Goal: Task Accomplishment & Management: Complete application form

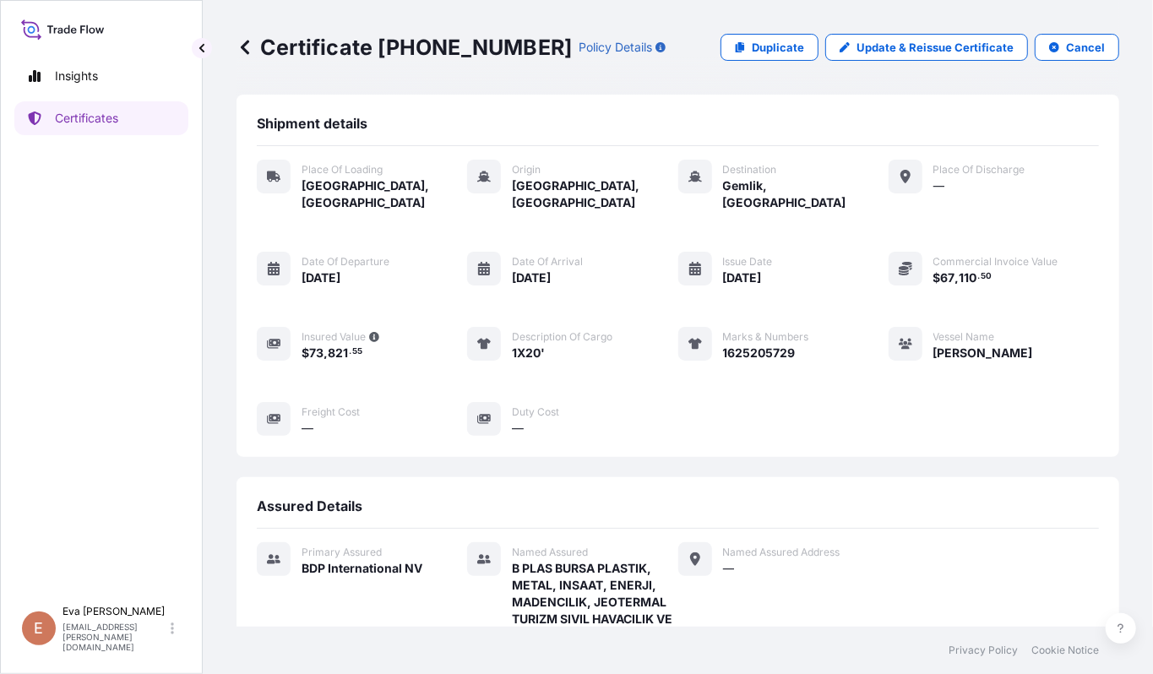
scroll to position [399, 0]
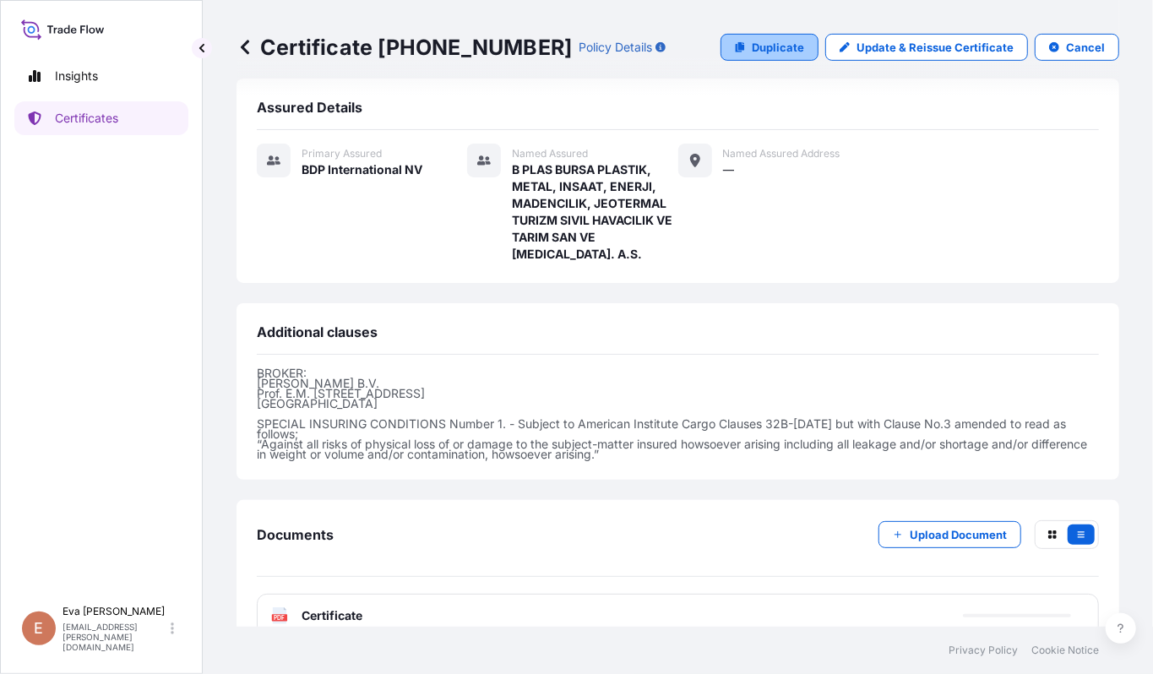
click at [752, 49] on p "Duplicate" at bounding box center [778, 47] width 52 height 17
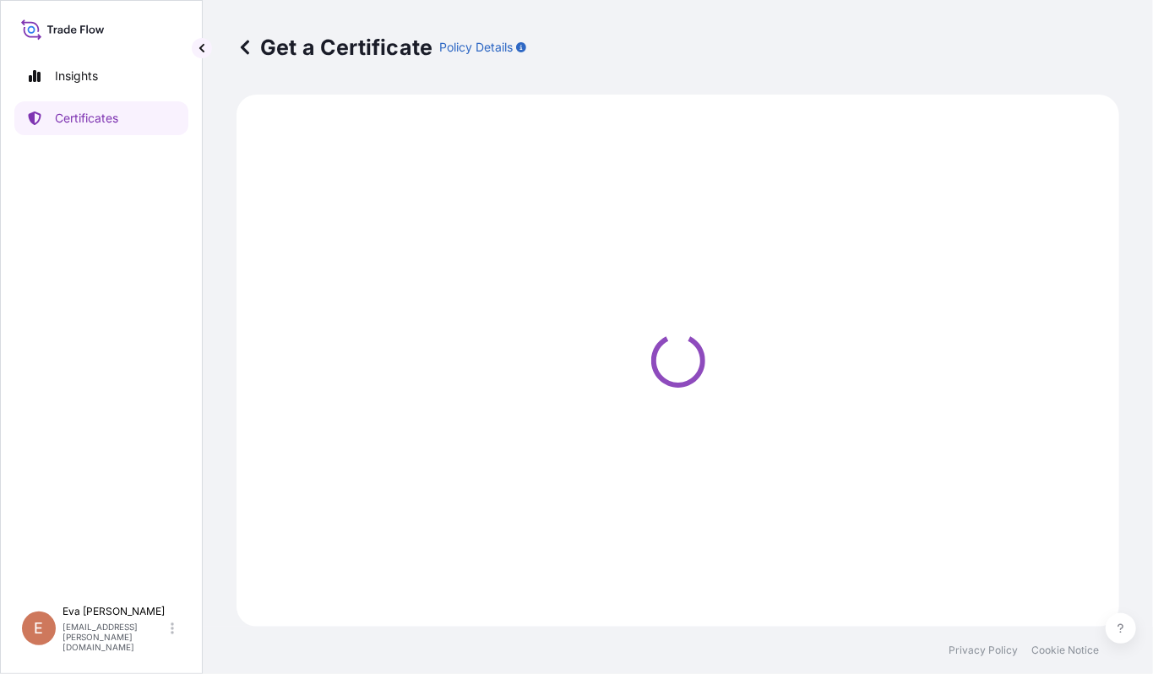
select select "Road / [GEOGRAPHIC_DATA]"
select select "Sea"
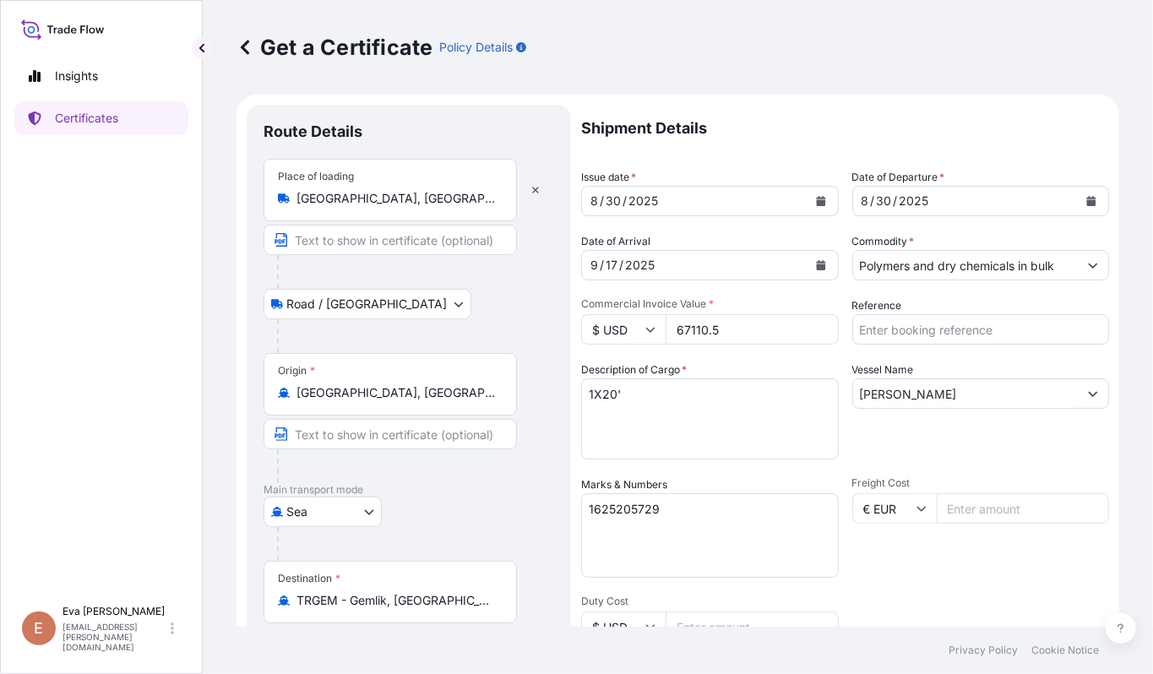
select select "32019"
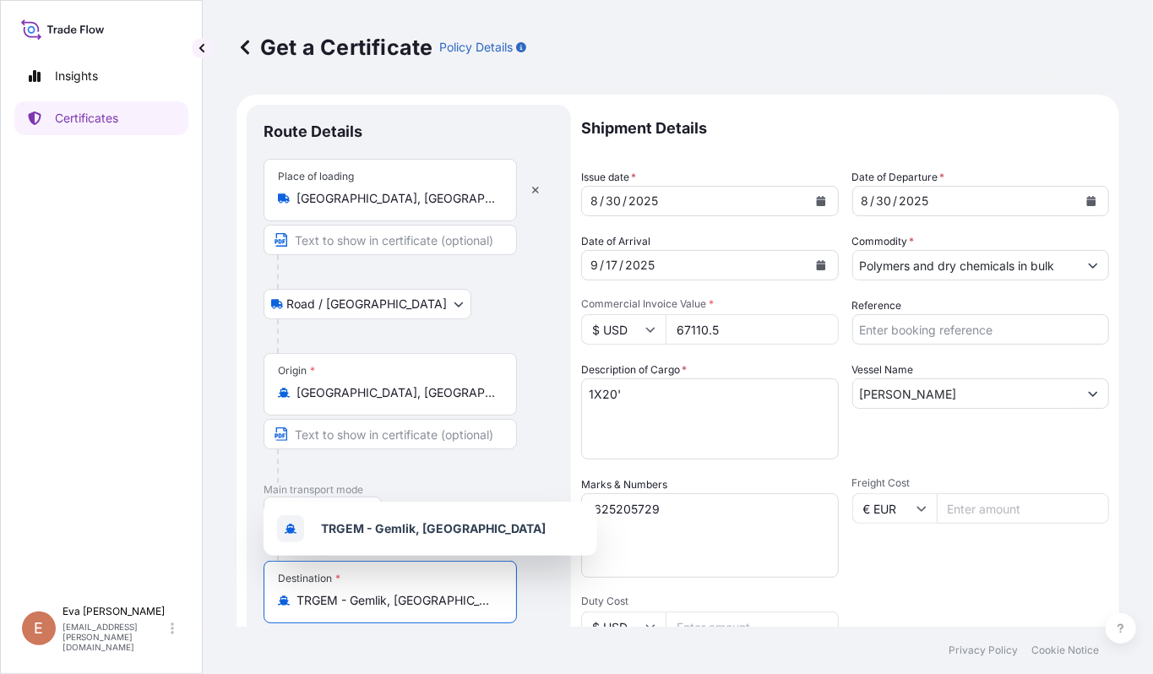
click at [434, 593] on input "TRGEM - Gemlik, [GEOGRAPHIC_DATA]" at bounding box center [395, 600] width 199 height 17
drag, startPoint x: 454, startPoint y: 596, endPoint x: 247, endPoint y: 596, distance: 207.8
click at [247, 596] on div "Route Details Place of loading [GEOGRAPHIC_DATA], [GEOGRAPHIC_DATA] Road / [GEO…" at bounding box center [409, 531] width 324 height 852
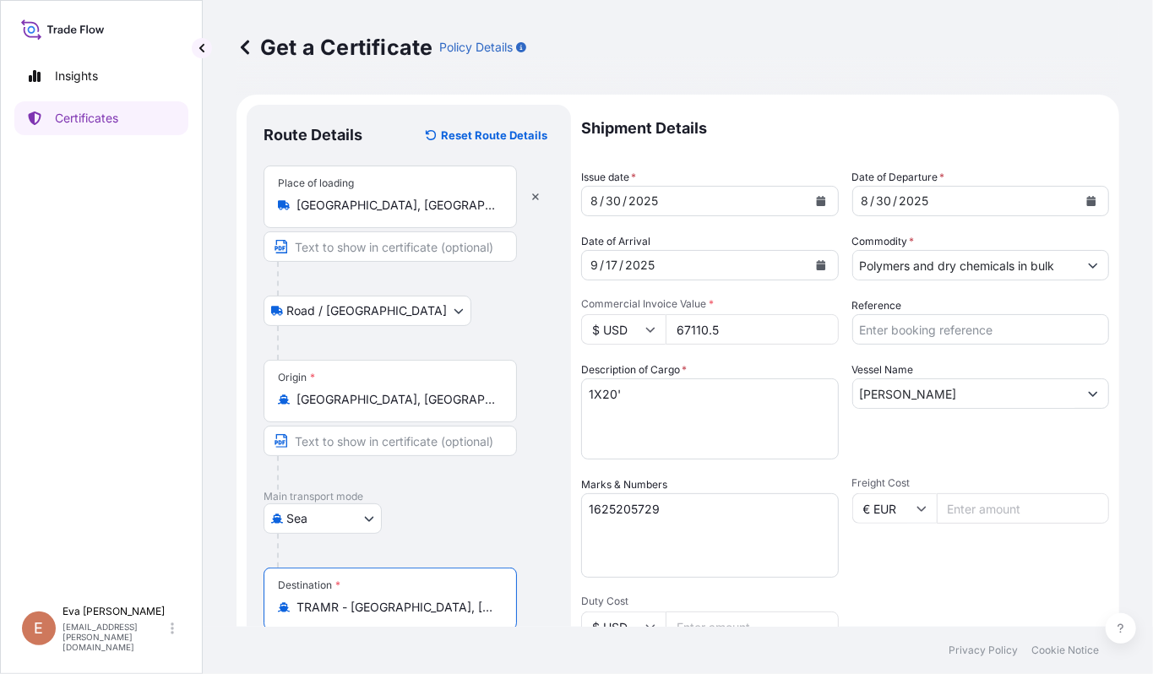
type input "TRAMR - [GEOGRAPHIC_DATA], [GEOGRAPHIC_DATA]"
click at [1078, 270] on button "Show suggestions" at bounding box center [1093, 265] width 30 height 30
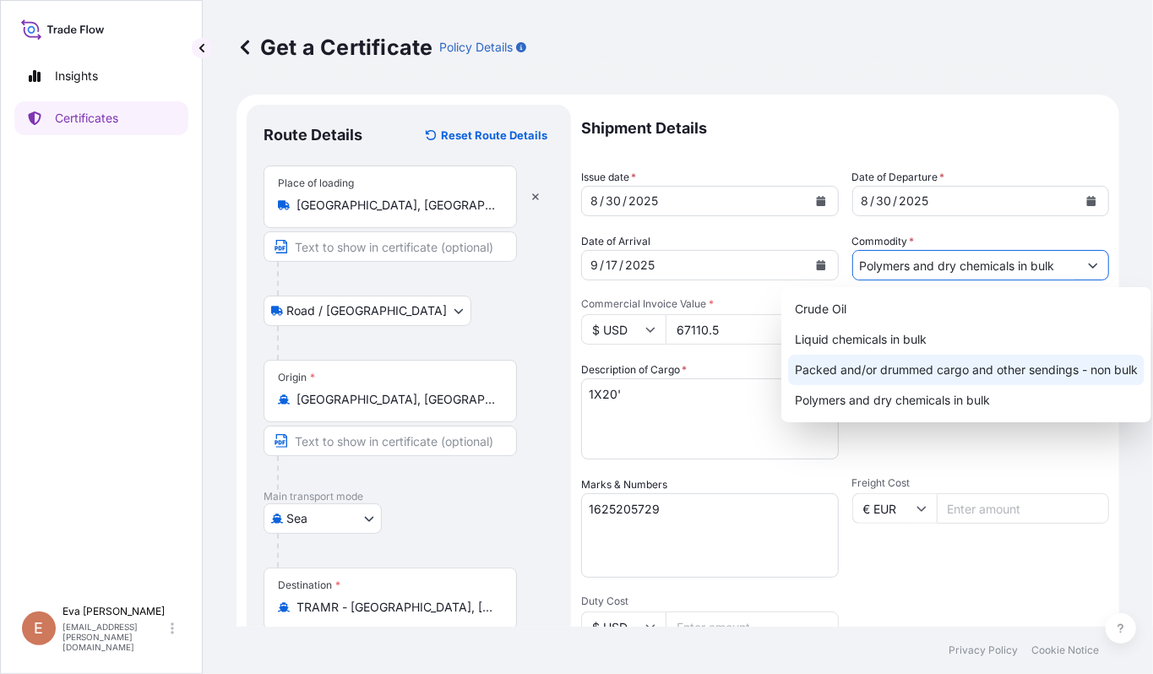
click at [922, 370] on div "Packed and/or drummed cargo and other sendings - non bulk" at bounding box center [966, 370] width 356 height 30
type input "Packed and/or drummed cargo and other sendings - non bulk"
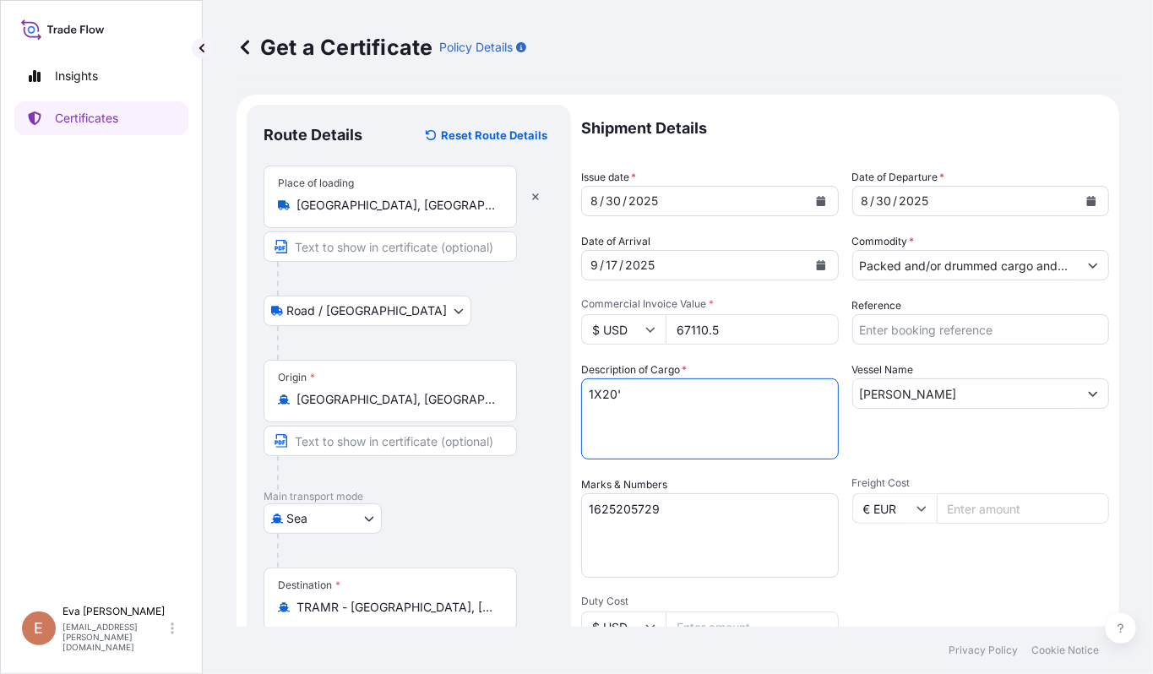
drag, startPoint x: 623, startPoint y: 383, endPoint x: 365, endPoint y: 369, distance: 258.8
click at [366, 369] on form "Route Details Reset Route Details Place of loading [GEOGRAPHIC_DATA], [GEOGRAPH…" at bounding box center [678, 531] width 883 height 873
type textarea "5"
type textarea "x"
type textarea "4x40'"
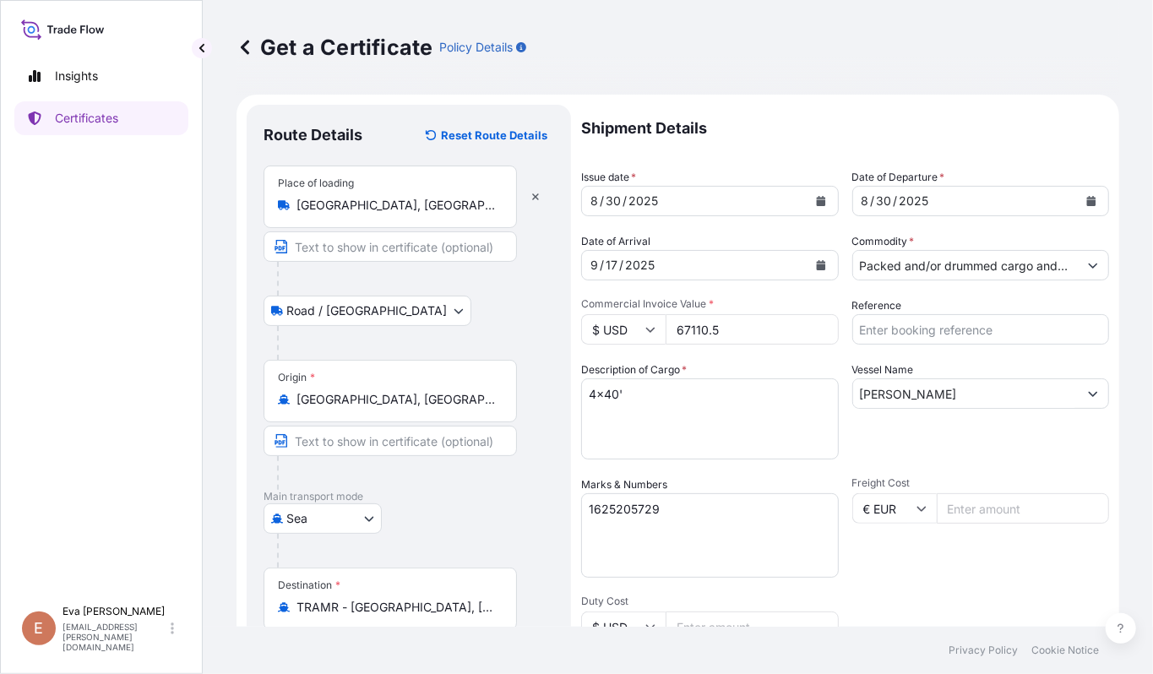
click at [711, 329] on input "67110.5" at bounding box center [752, 329] width 173 height 30
type input "102960.00"
click at [671, 519] on textarea "1625205729" at bounding box center [710, 535] width 258 height 84
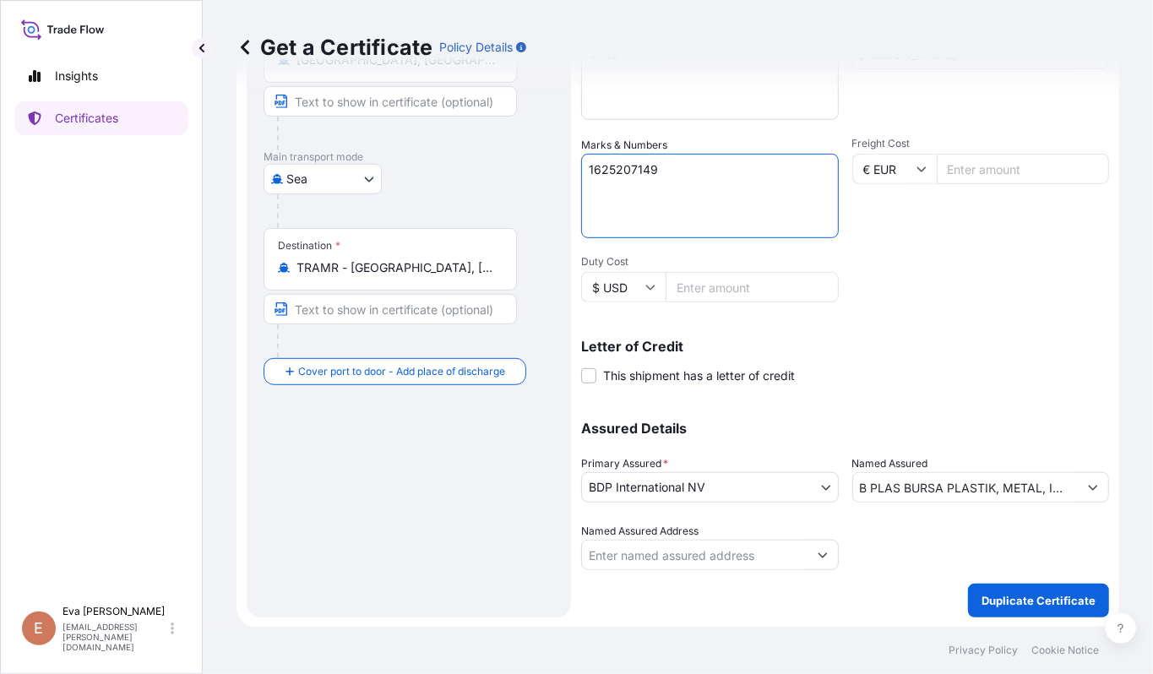
type textarea "1625207149"
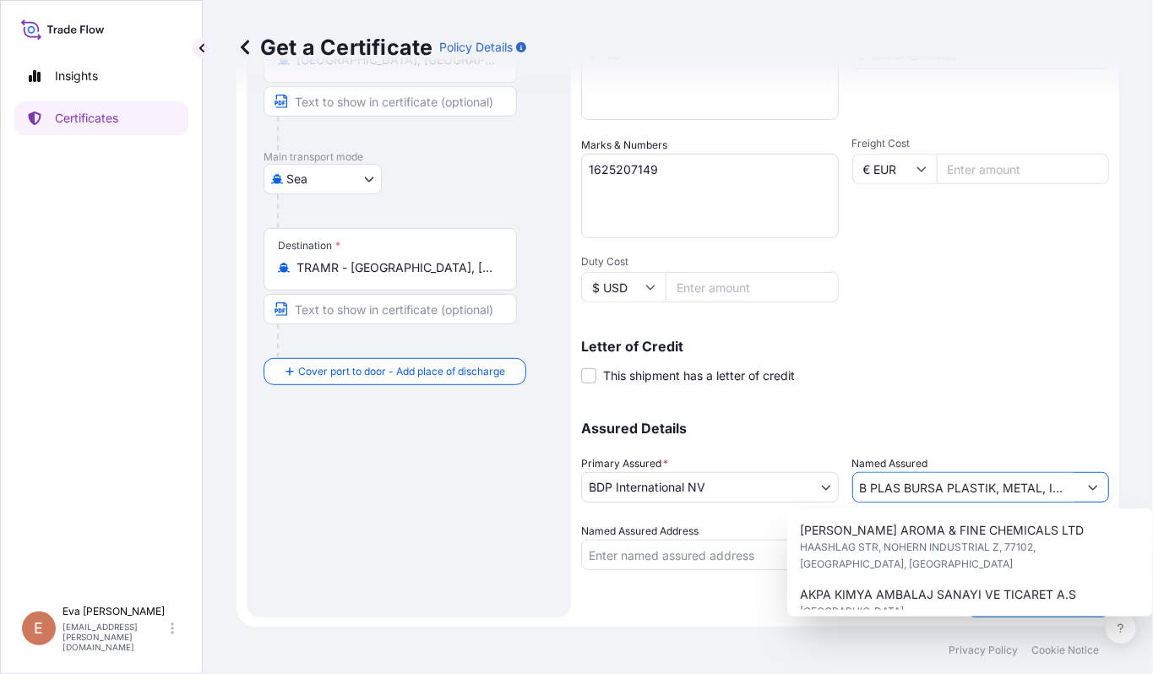
scroll to position [0, 535]
drag, startPoint x: 855, startPoint y: 480, endPoint x: 1801, endPoint y: 480, distance: 946.1
click at [1152, 480] on html "6 options available. Insights Certificates E [PERSON_NAME] [PERSON_NAME][EMAIL_…" at bounding box center [576, 337] width 1153 height 674
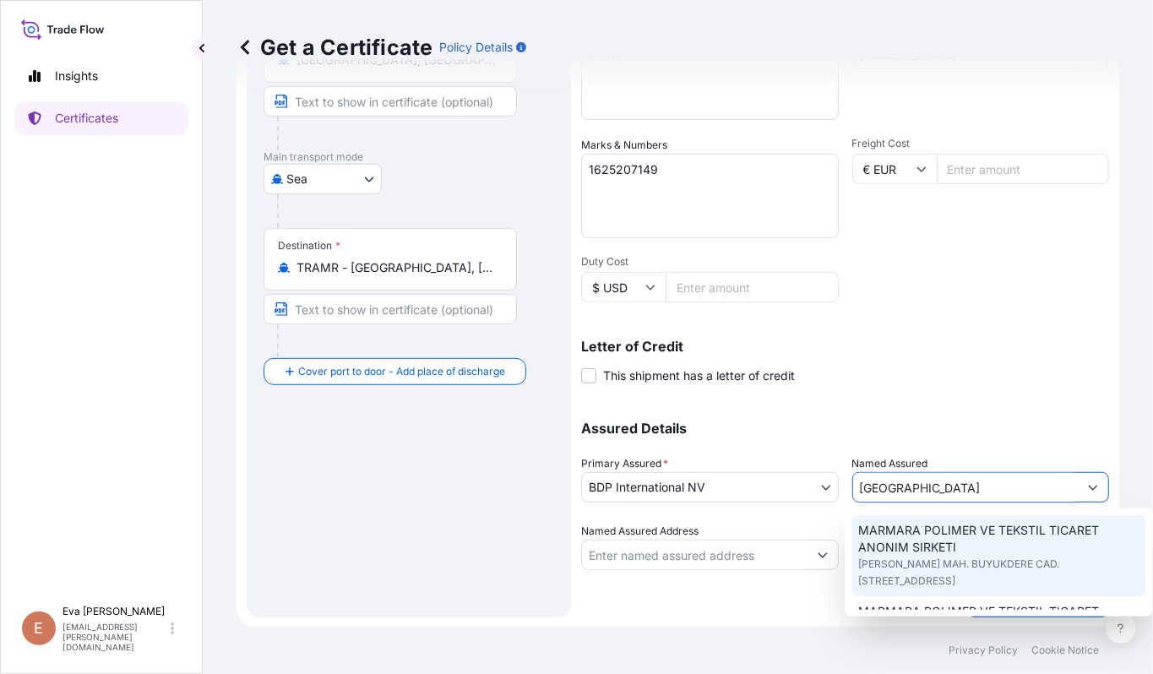
click at [934, 527] on span "MARMARA POLIMER VE TEKSTIL TICARET ANONIM SIRKETI" at bounding box center [998, 539] width 281 height 34
type input "MARMARA POLIMER VE TEKSTIL TICARET ANONIM SIRKETI"
type input "[PERSON_NAME] MAH. BUYUKDERE CAD. [STREET_ADDRESS]"
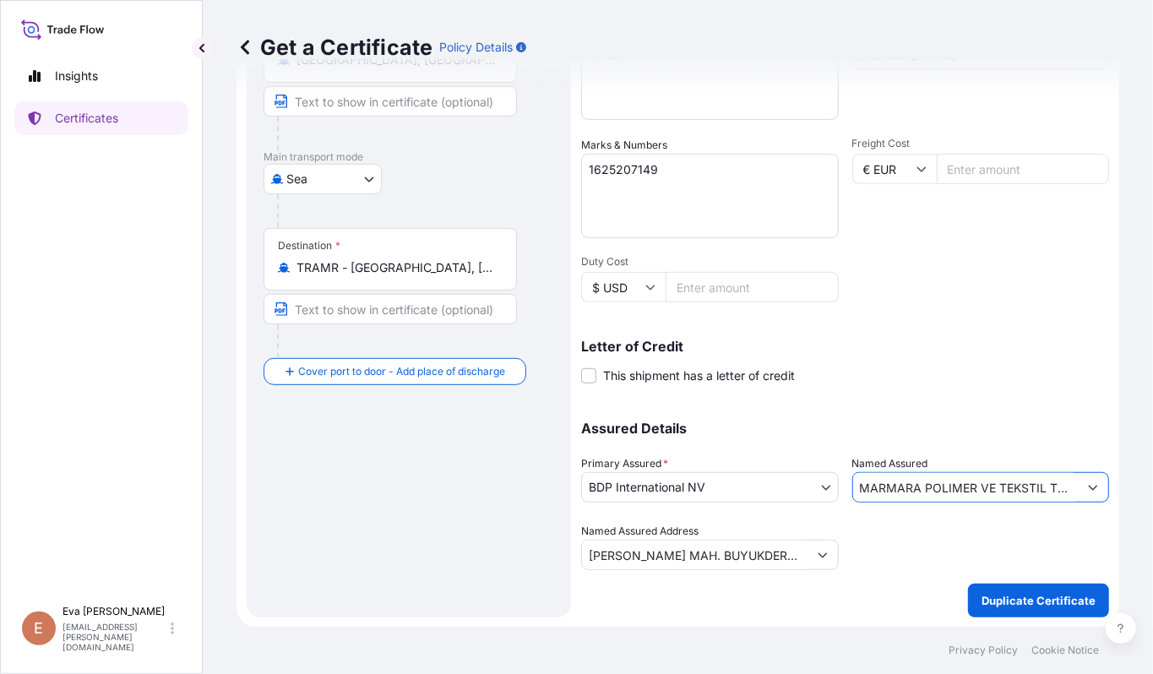
type input "MARMARA POLIMER VE TEKSTIL TICARET ANONIM SIRKETI"
click at [1004, 607] on p "Duplicate Certificate" at bounding box center [1039, 600] width 114 height 17
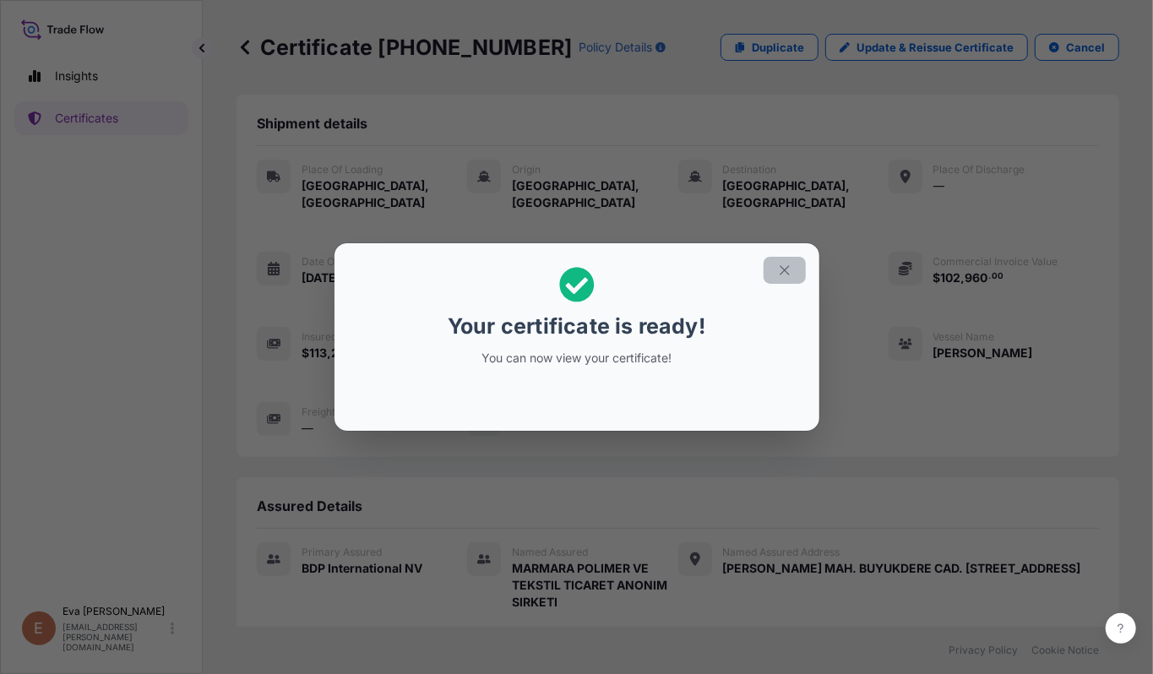
click at [787, 274] on icon "button" at bounding box center [784, 270] width 9 height 9
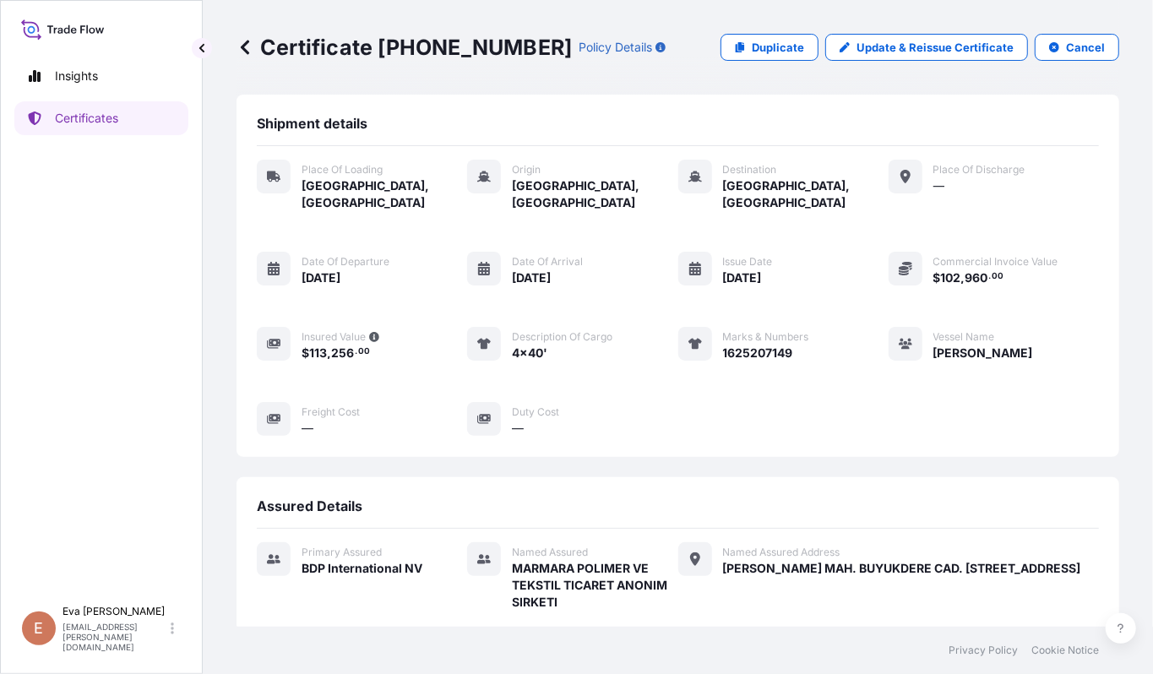
scroll to position [355, 0]
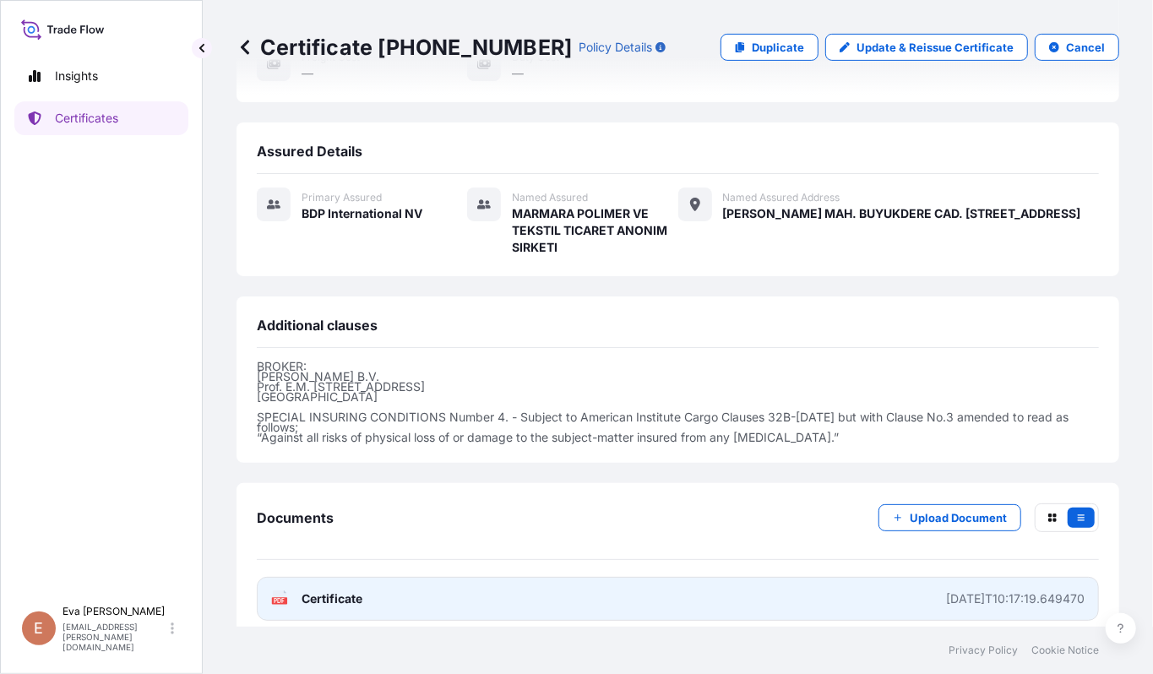
click at [328, 590] on span "Certificate" at bounding box center [332, 598] width 61 height 17
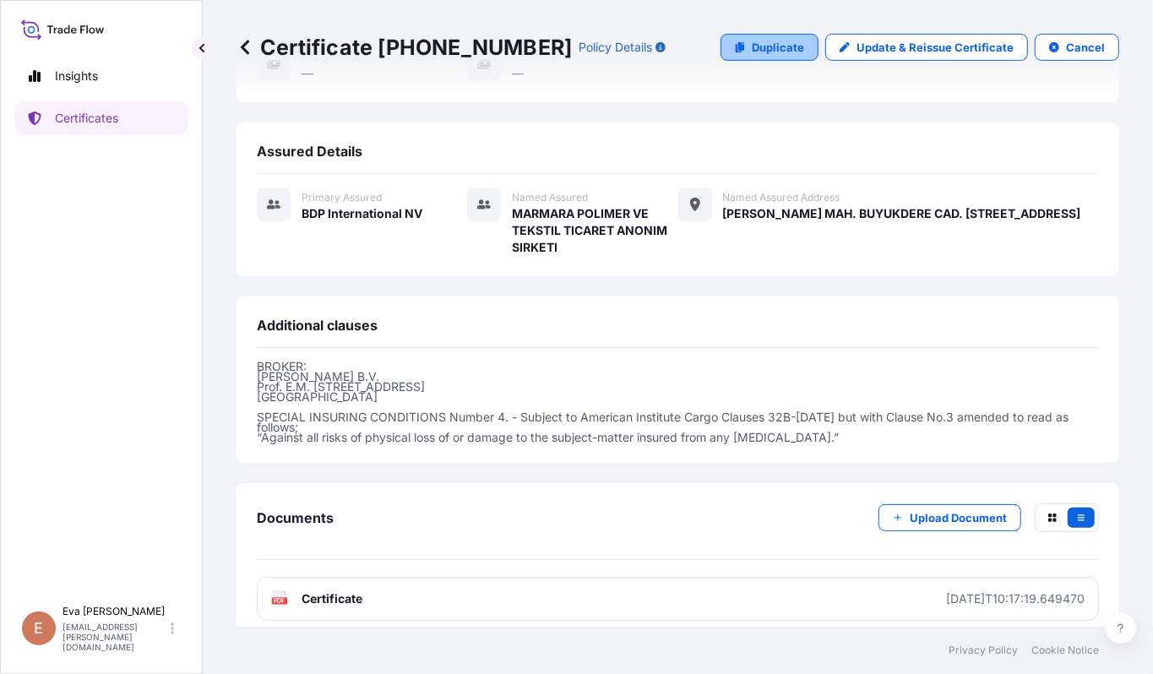
click at [758, 49] on p "Duplicate" at bounding box center [778, 47] width 52 height 17
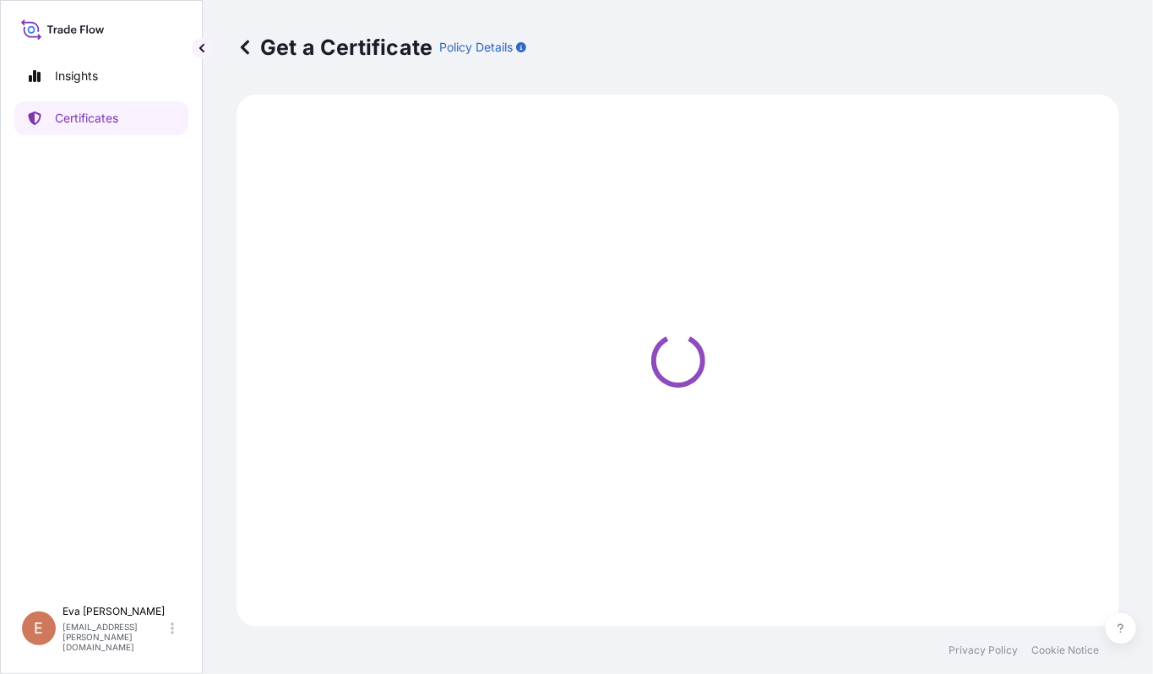
select select "Road / [GEOGRAPHIC_DATA]"
select select "Sea"
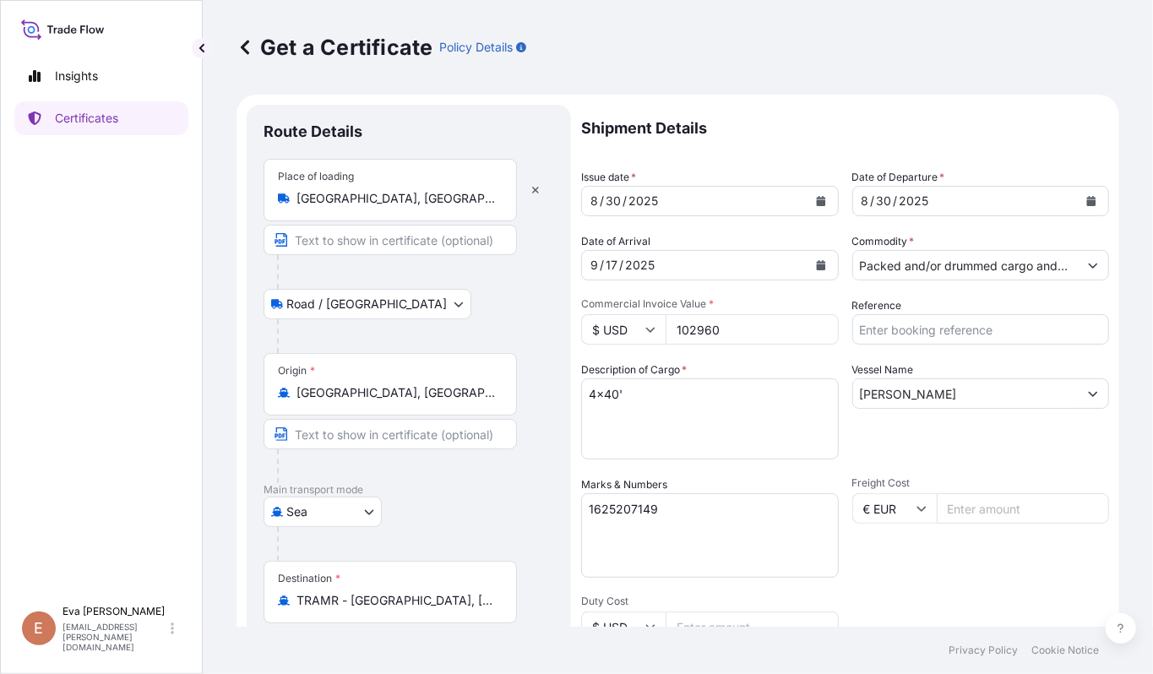
select select "32019"
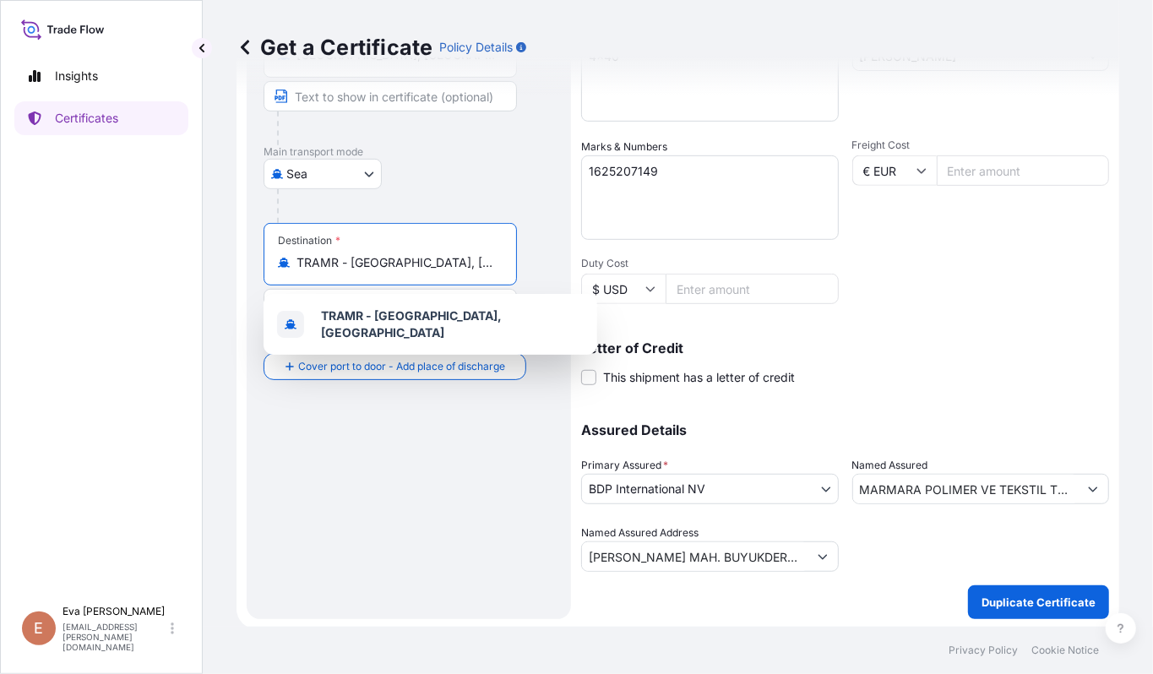
drag, startPoint x: 487, startPoint y: 258, endPoint x: 206, endPoint y: 258, distance: 281.3
click at [206, 258] on div "Get a Certificate Policy Details Route Details Place of loading [GEOGRAPHIC_DAT…" at bounding box center [678, 313] width 950 height 627
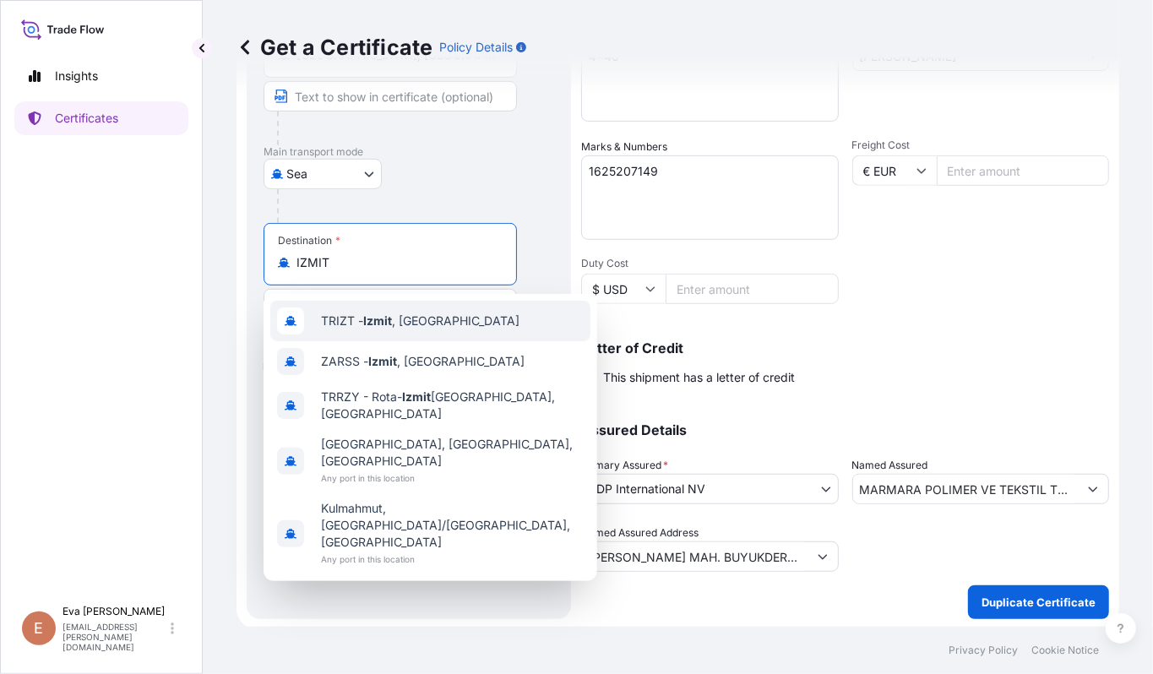
click at [353, 313] on span "TRIZT - [GEOGRAPHIC_DATA] , [GEOGRAPHIC_DATA]" at bounding box center [420, 321] width 199 height 17
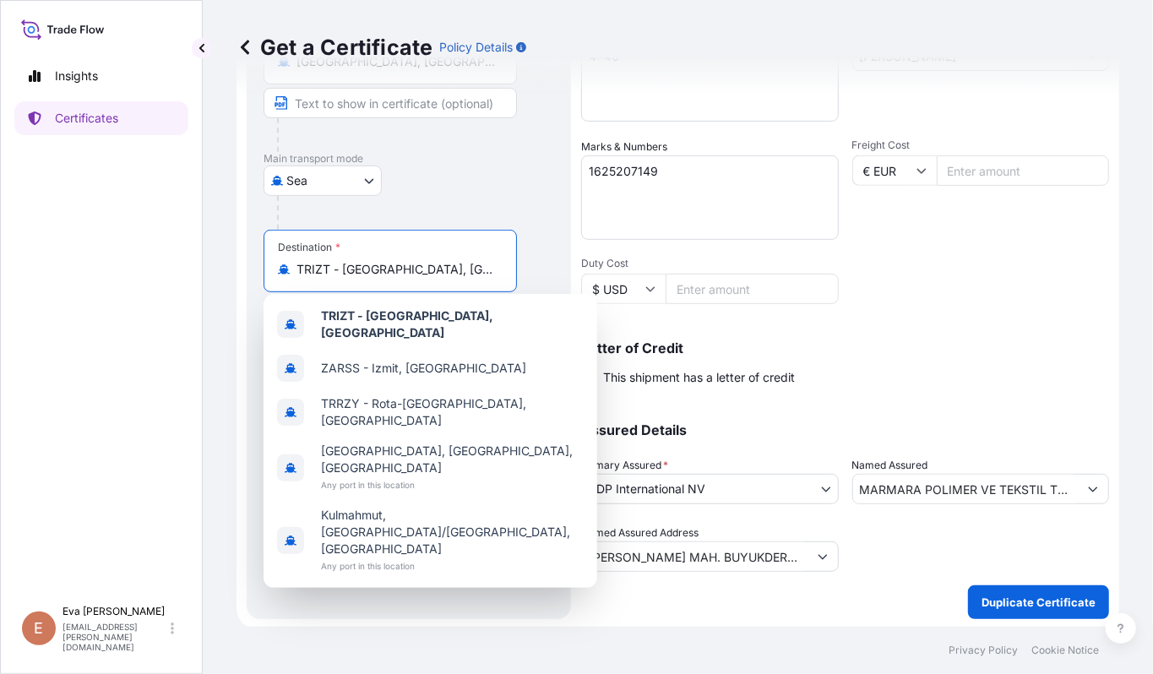
scroll to position [340, 0]
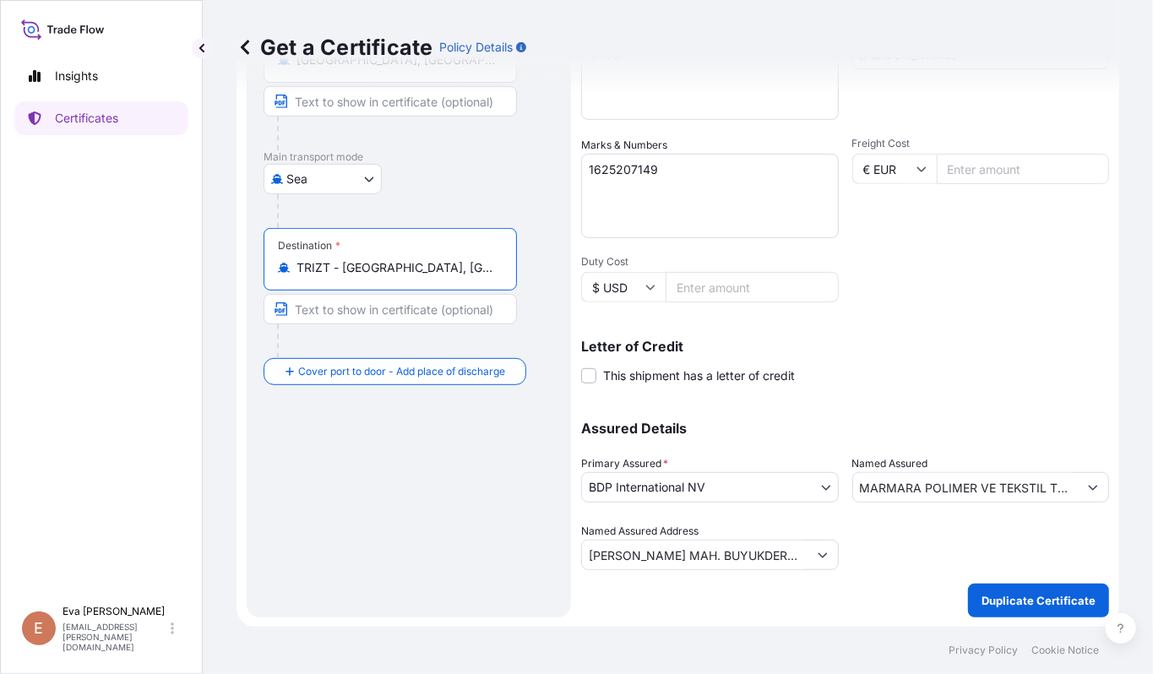
type input "TRIZT - [GEOGRAPHIC_DATA], [GEOGRAPHIC_DATA]"
click at [686, 164] on textarea "1625207149" at bounding box center [710, 196] width 258 height 84
type textarea "1625205096"
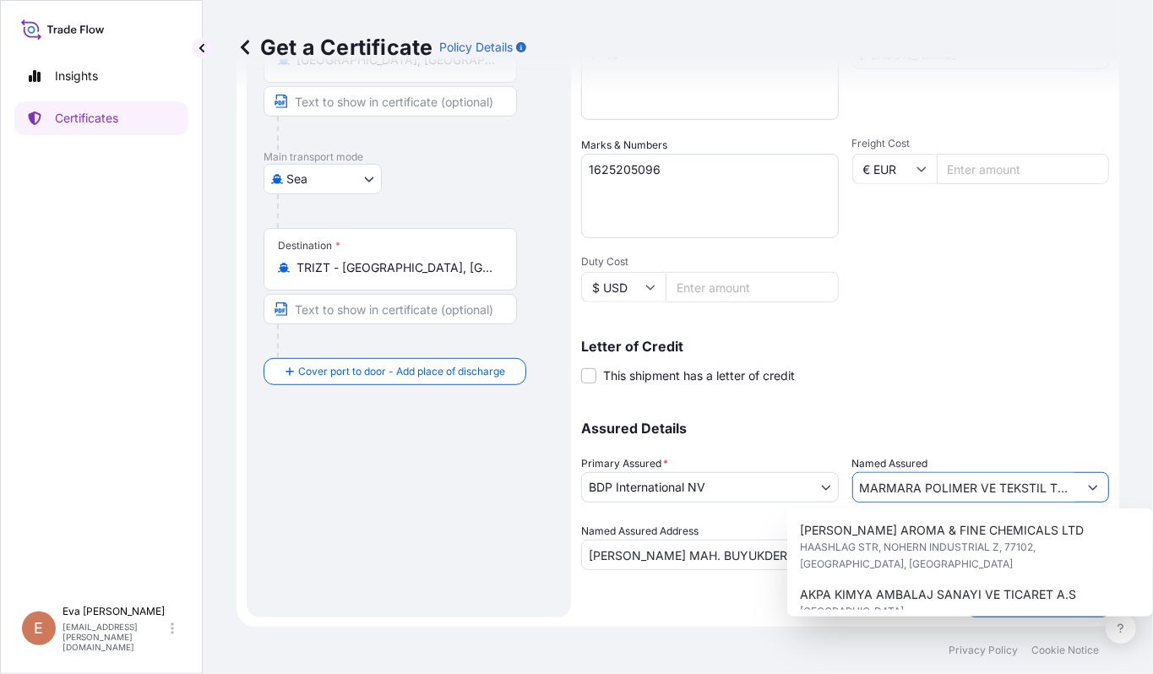
scroll to position [0, 136]
drag, startPoint x: 855, startPoint y: 481, endPoint x: 1352, endPoint y: 490, distance: 496.8
click at [1152, 490] on html "6 options available. Insights Certificates E [PERSON_NAME] [PERSON_NAME][EMAIL_…" at bounding box center [576, 337] width 1153 height 674
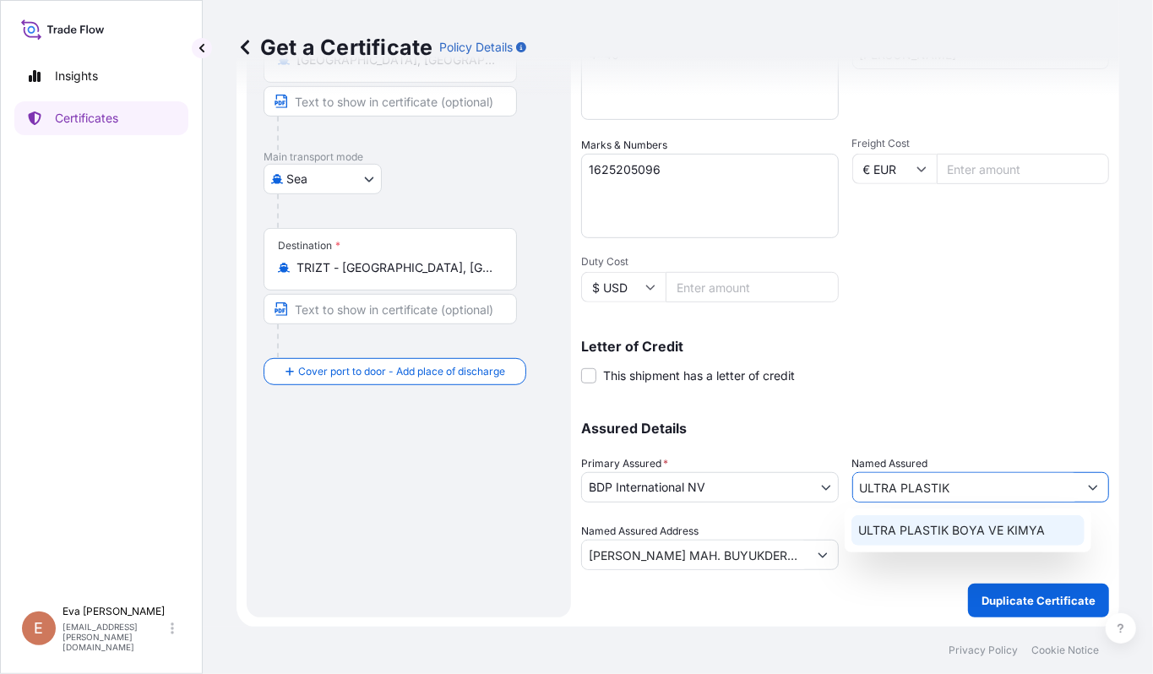
click at [902, 522] on span "ULTRA PLASTIK BOYA VE KIMYA" at bounding box center [951, 530] width 187 height 17
type input "ULTRA PLASTIK BOYA VE KIMYA"
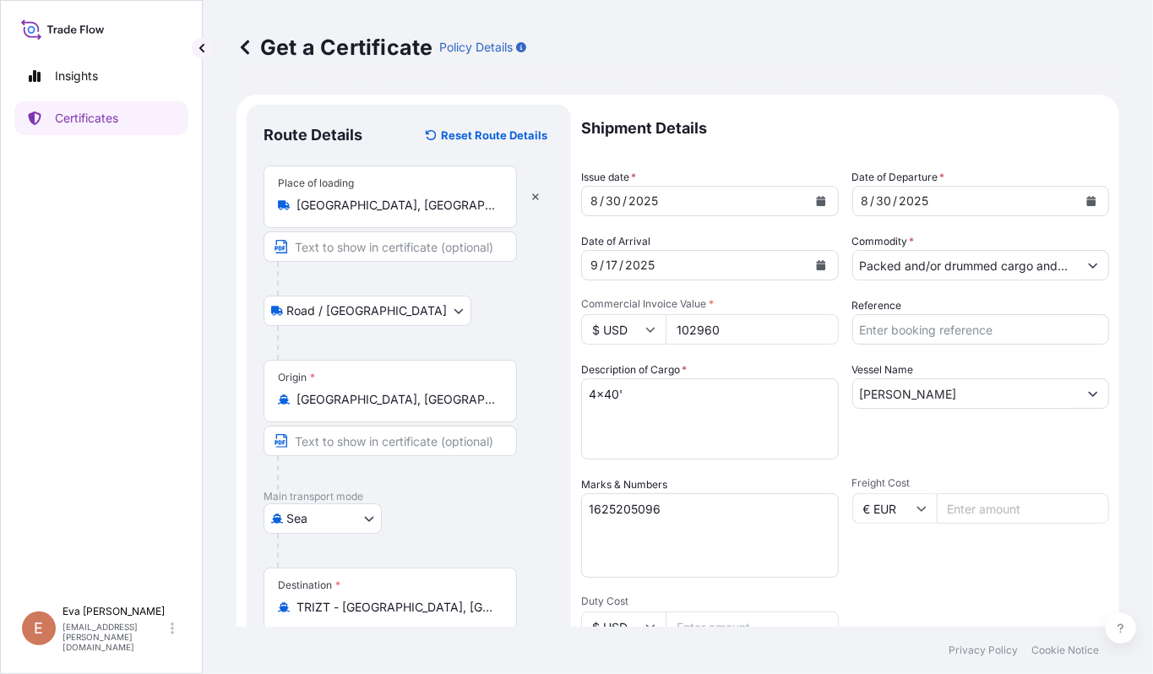
type input "ULTRA PLASTIK BOYA VE KIMYA"
drag, startPoint x: 622, startPoint y: 386, endPoint x: 394, endPoint y: 328, distance: 235.4
click at [394, 328] on form "Route Details Reset Route Details Place of loading [GEOGRAPHIC_DATA], [GEOGRAPH…" at bounding box center [678, 531] width 883 height 873
type textarea "1x40'"
click at [693, 319] on input "102960" at bounding box center [752, 329] width 173 height 30
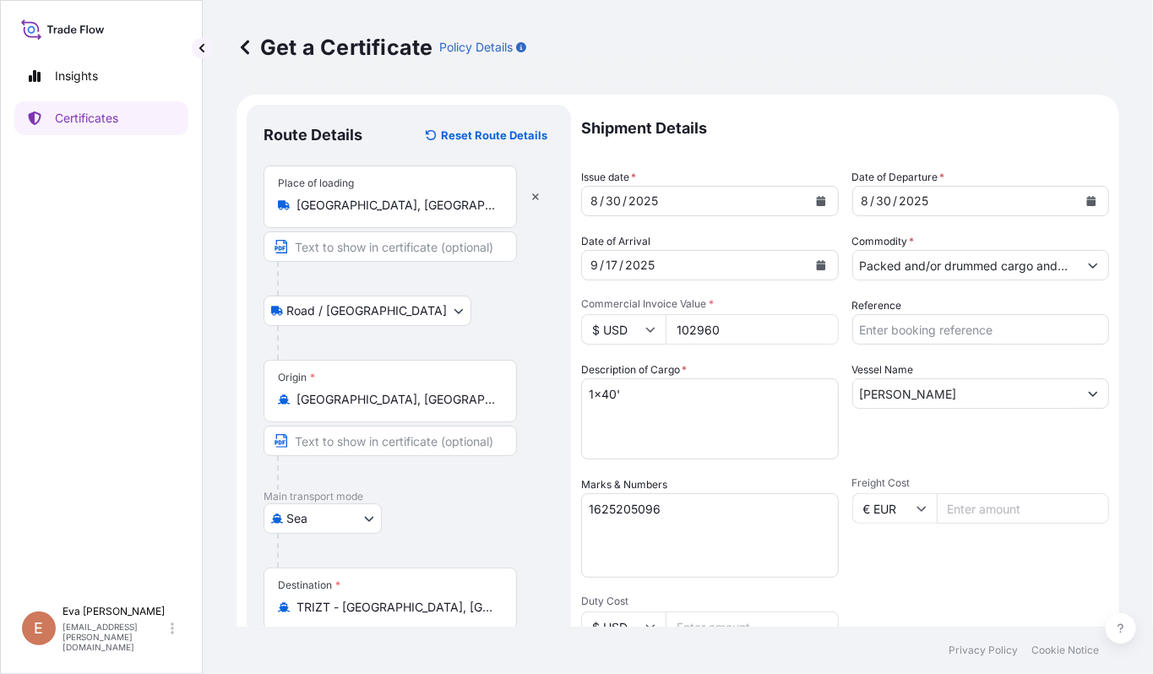
click at [693, 319] on input "102960" at bounding box center [752, 329] width 173 height 30
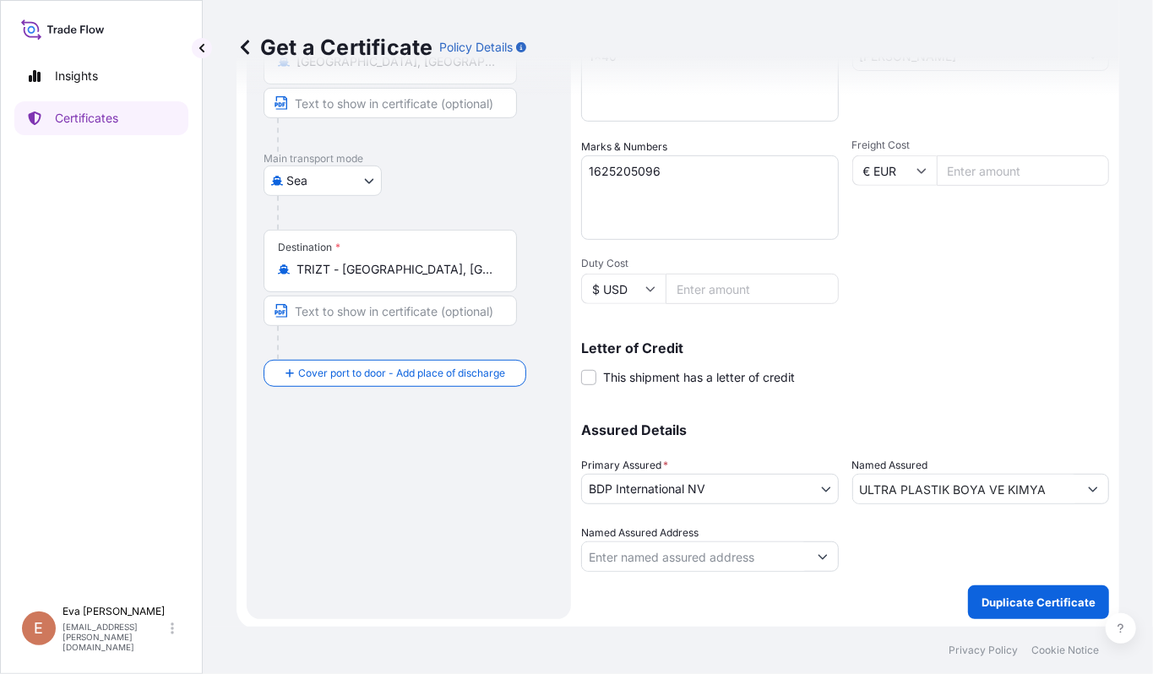
scroll to position [340, 0]
type input "36308.25"
click at [1001, 610] on button "Duplicate Certificate" at bounding box center [1038, 601] width 141 height 34
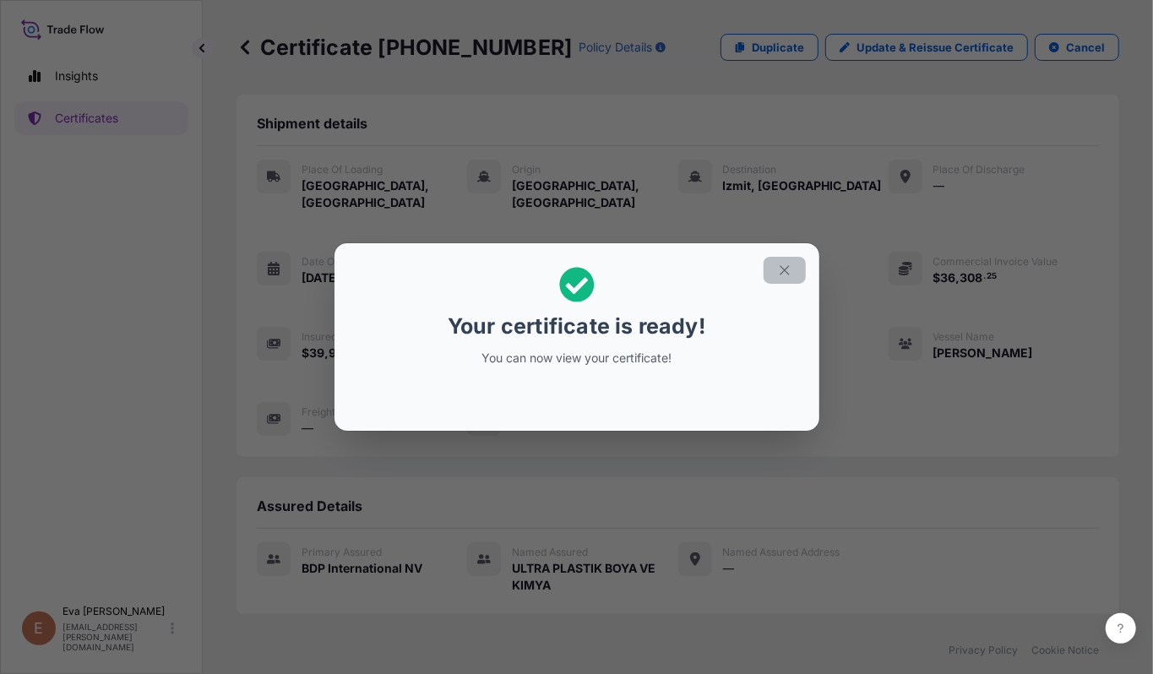
click at [791, 265] on button "button" at bounding box center [785, 270] width 42 height 27
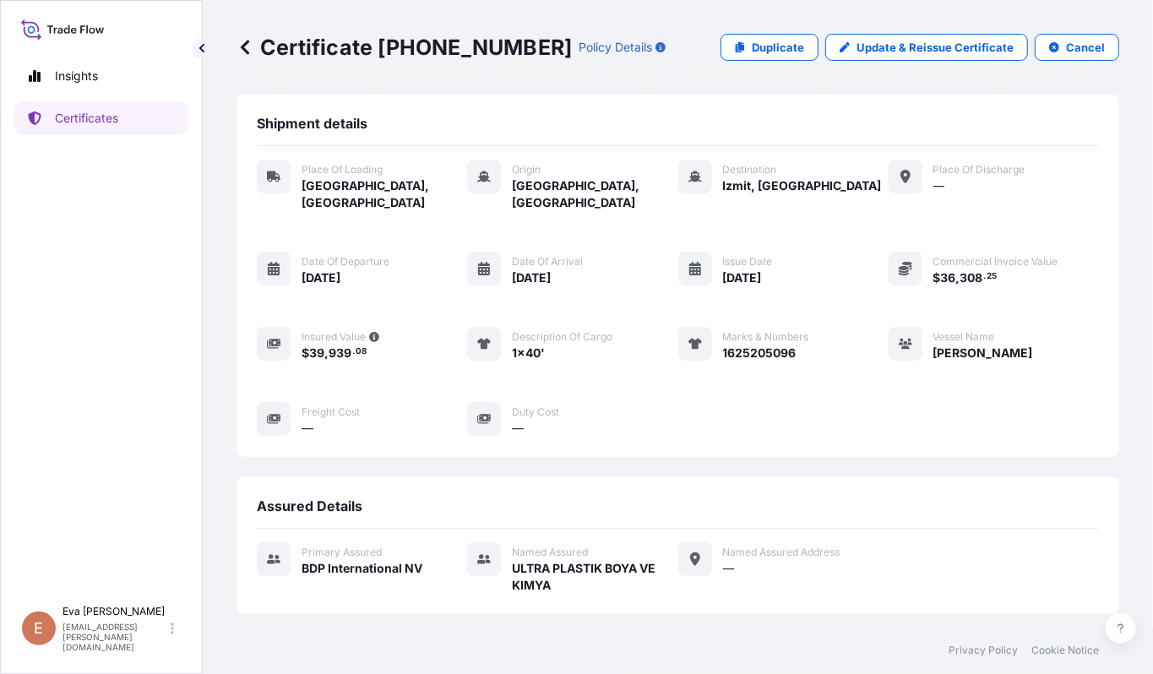
scroll to position [338, 0]
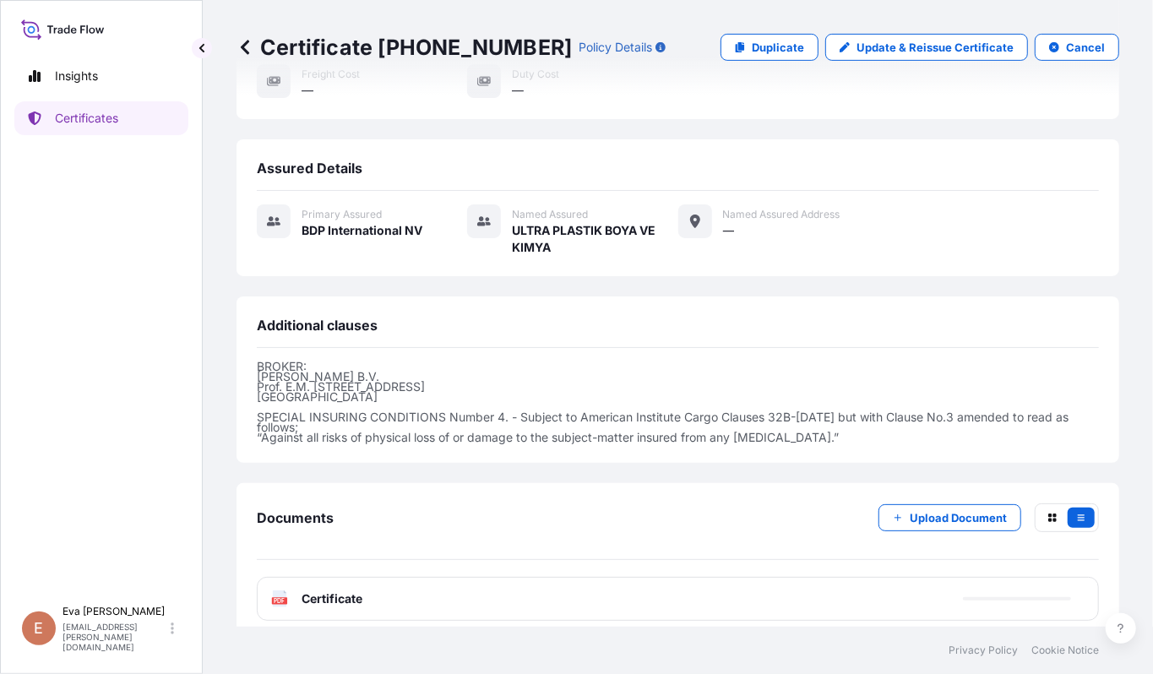
click at [286, 597] on rect at bounding box center [279, 600] width 15 height 7
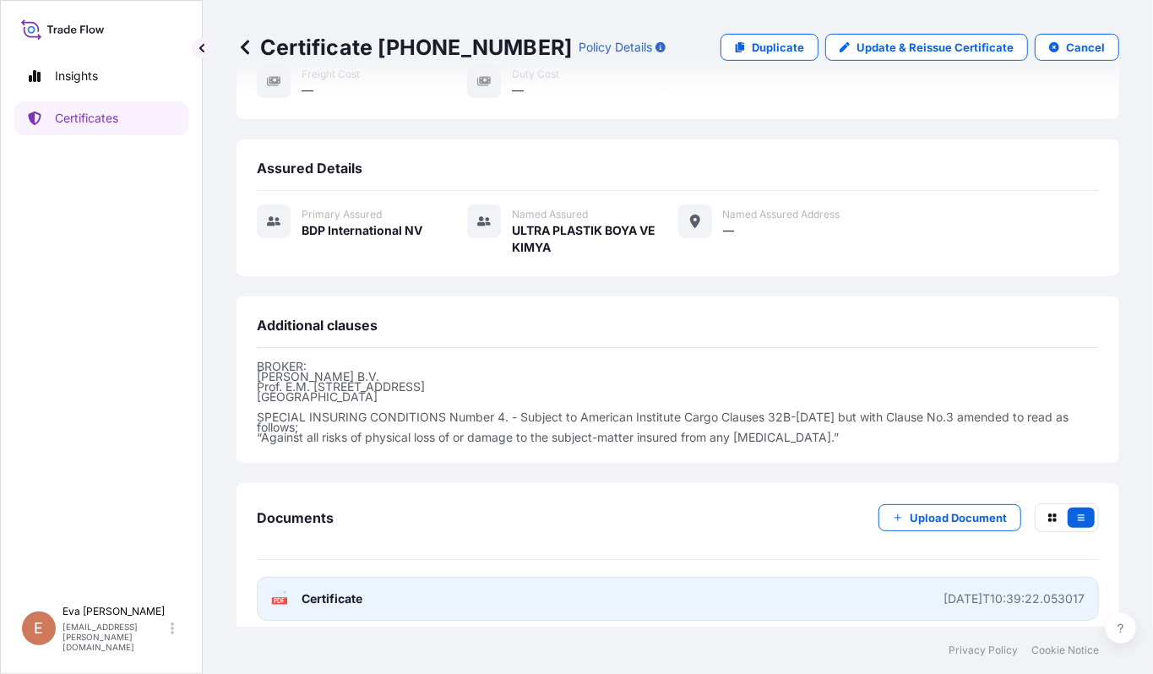
click at [336, 590] on span "Certificate" at bounding box center [332, 598] width 61 height 17
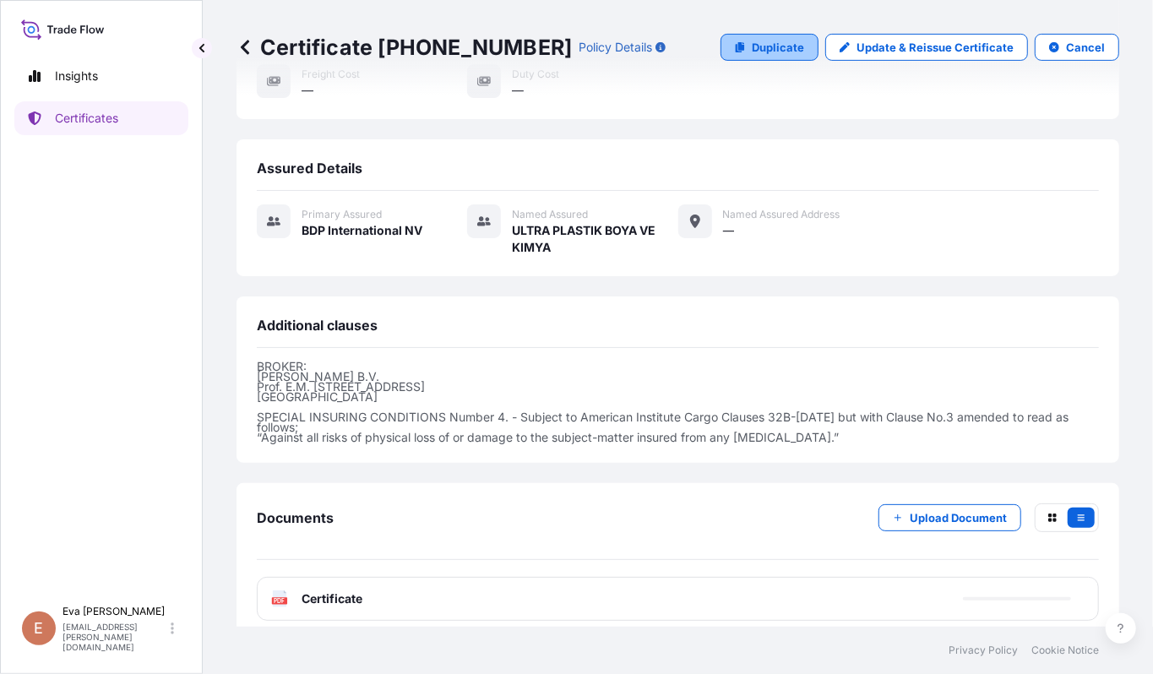
click at [752, 49] on p "Duplicate" at bounding box center [778, 47] width 52 height 17
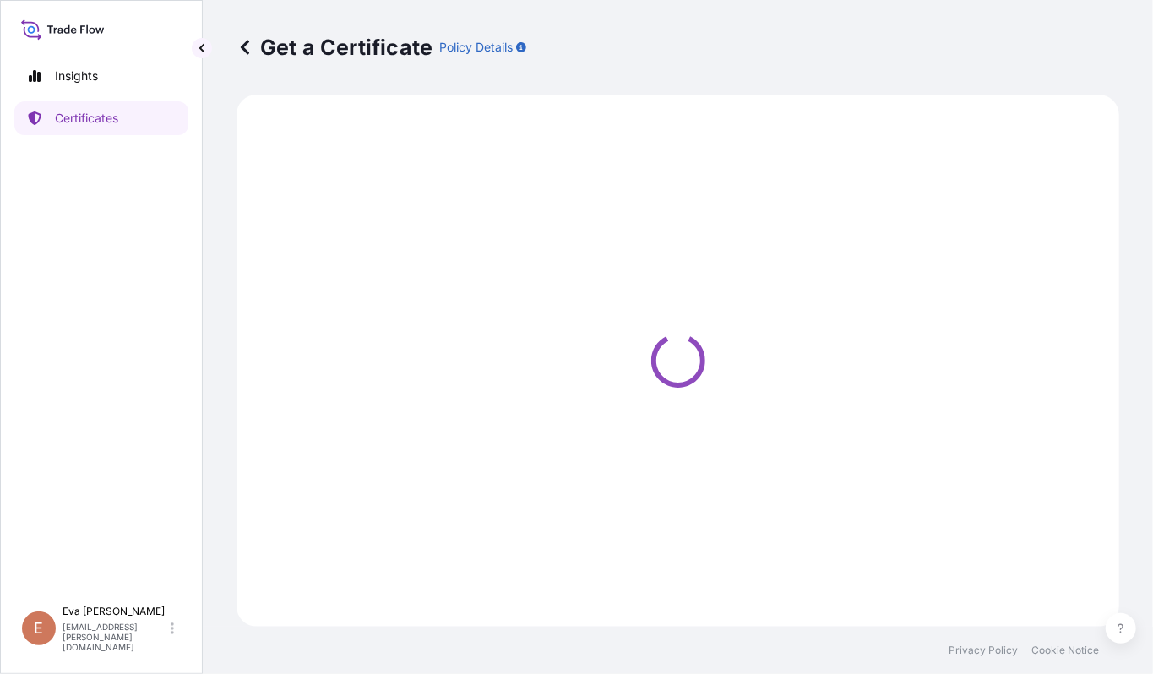
select select "Road / [GEOGRAPHIC_DATA]"
select select "Sea"
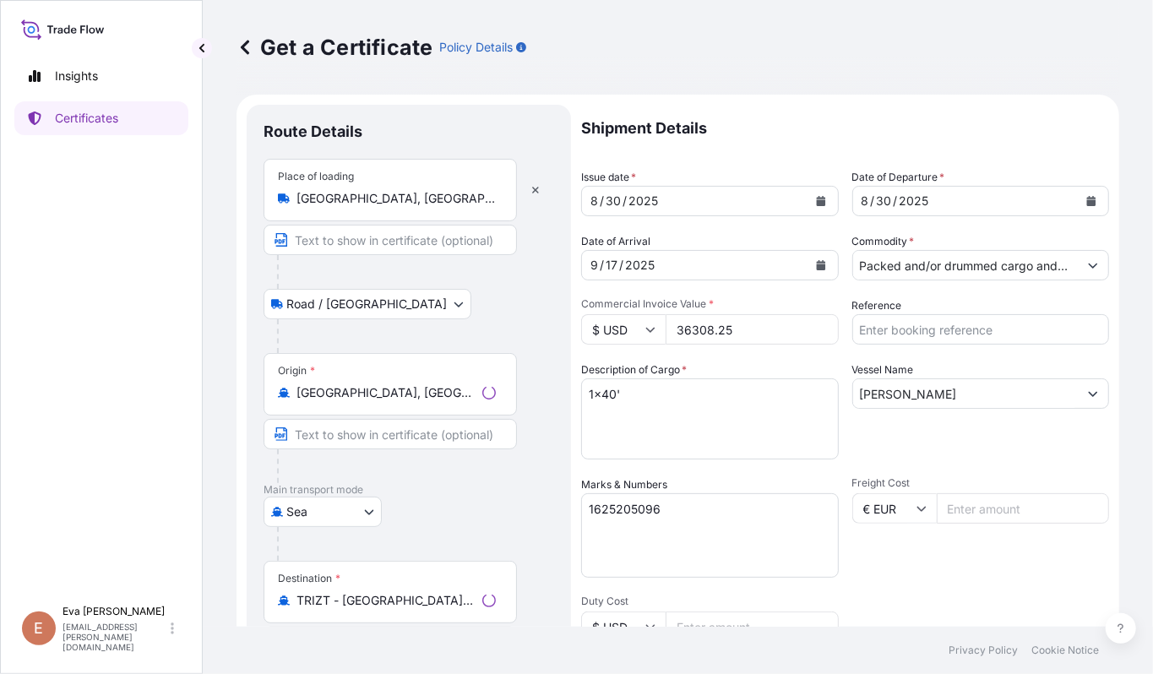
select select "32019"
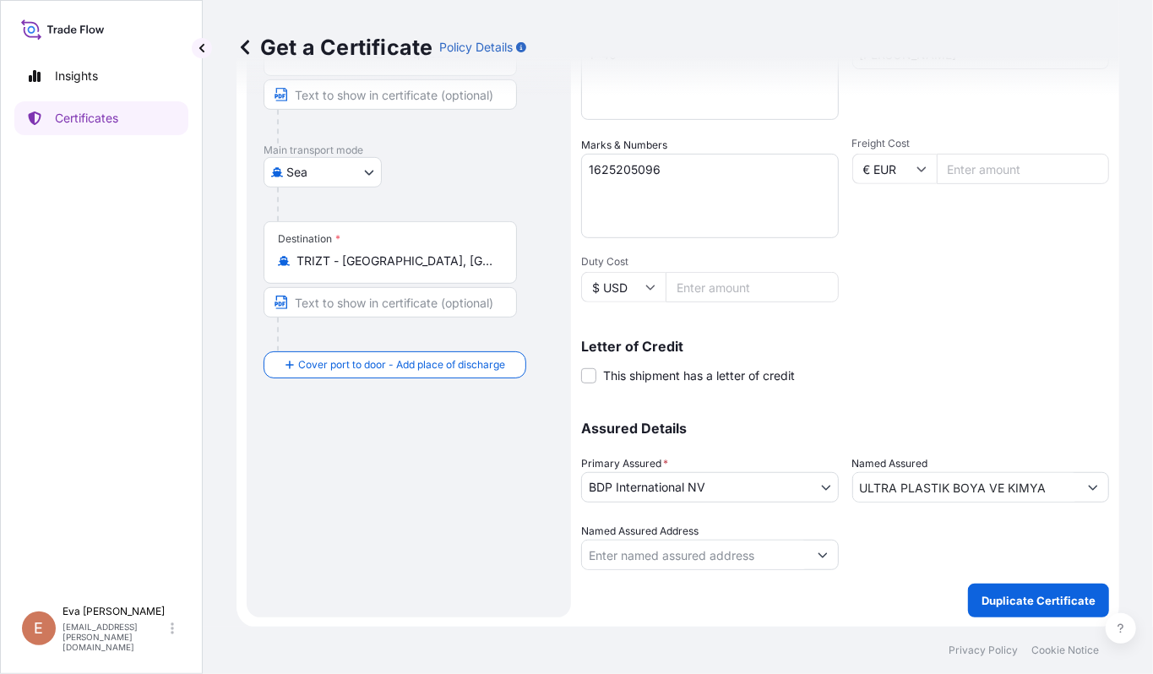
click at [474, 247] on div "Destination * TRIZT - [GEOGRAPHIC_DATA], [GEOGRAPHIC_DATA]" at bounding box center [390, 252] width 253 height 63
click at [474, 253] on input "TRIZT - [GEOGRAPHIC_DATA], [GEOGRAPHIC_DATA]" at bounding box center [395, 261] width 199 height 17
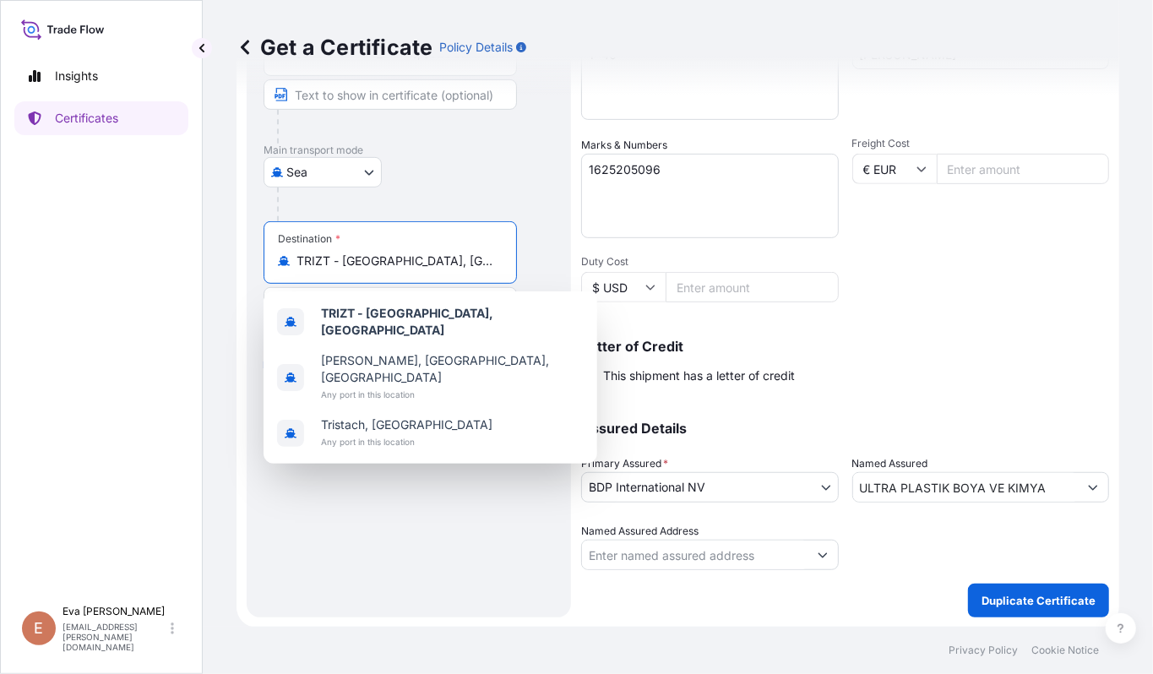
drag, startPoint x: 471, startPoint y: 258, endPoint x: 58, endPoint y: 216, distance: 414.3
click at [58, 216] on div "Insights Certificates E [PERSON_NAME] [PERSON_NAME][EMAIL_ADDRESS][PERSON_NAME]…" at bounding box center [576, 337] width 1153 height 674
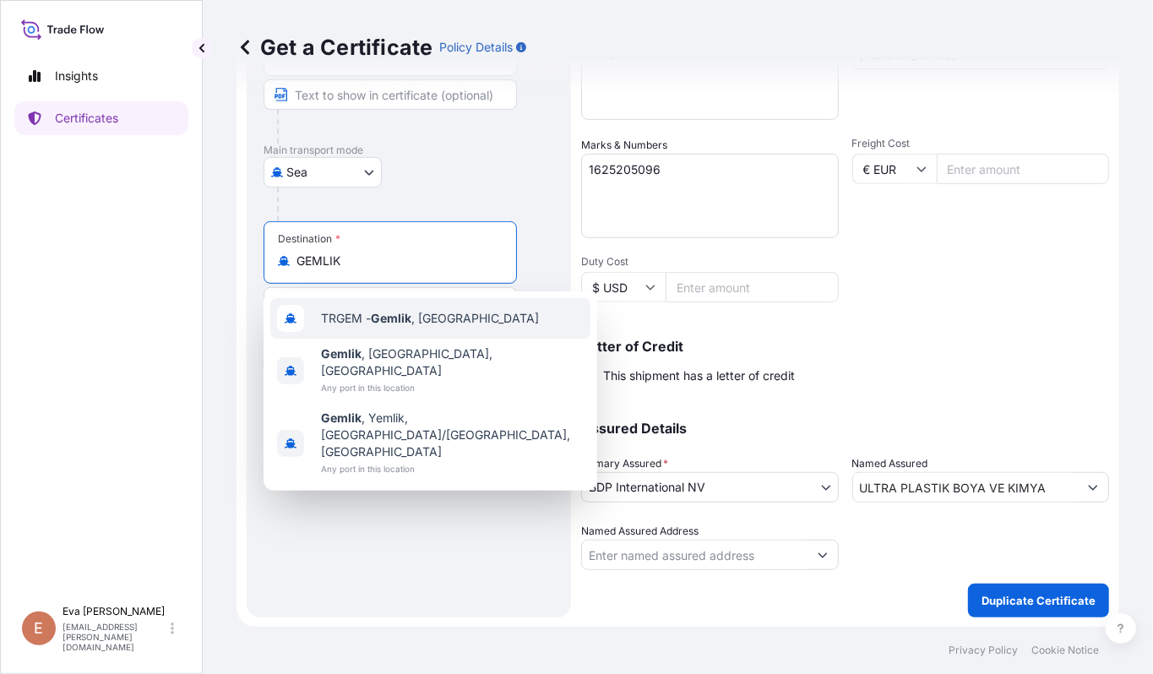
click at [356, 312] on span "TRGEM - Gemlik , [GEOGRAPHIC_DATA]" at bounding box center [430, 318] width 218 height 17
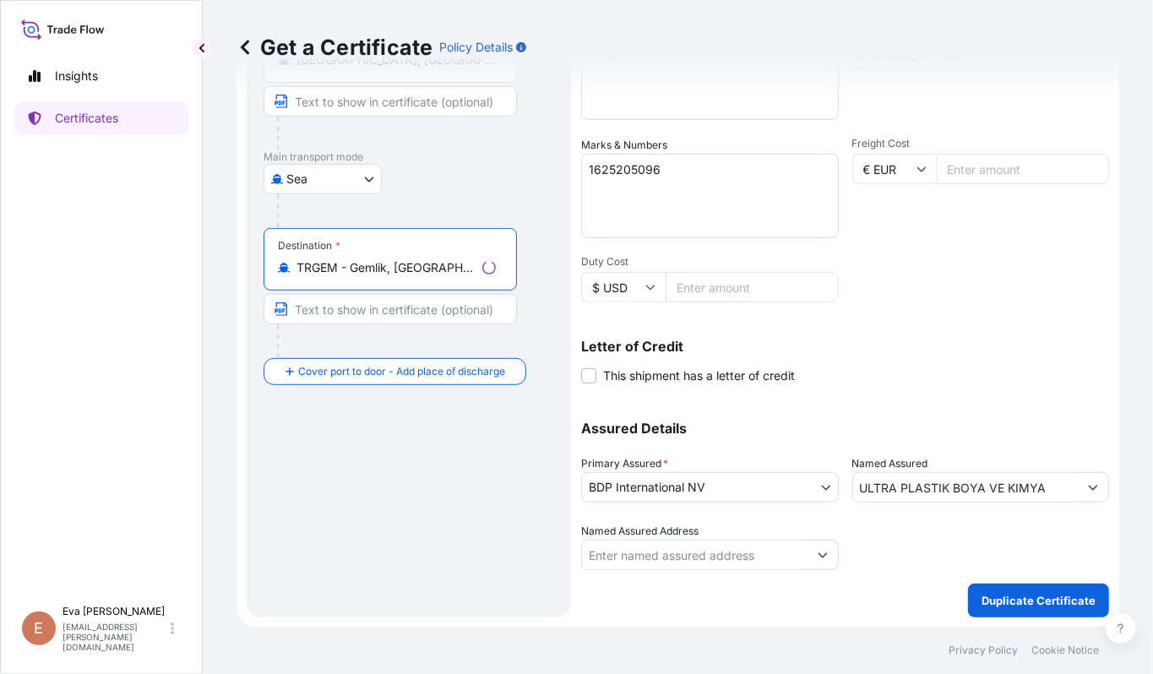
type input "TRGEM - Gemlik, [GEOGRAPHIC_DATA]"
click at [708, 166] on textarea "1625205096" at bounding box center [710, 196] width 258 height 84
type textarea "1625205746"
click at [1086, 373] on div "Letter of Credit This shipment has a letter of credit Letter of credit * Letter…" at bounding box center [845, 362] width 528 height 45
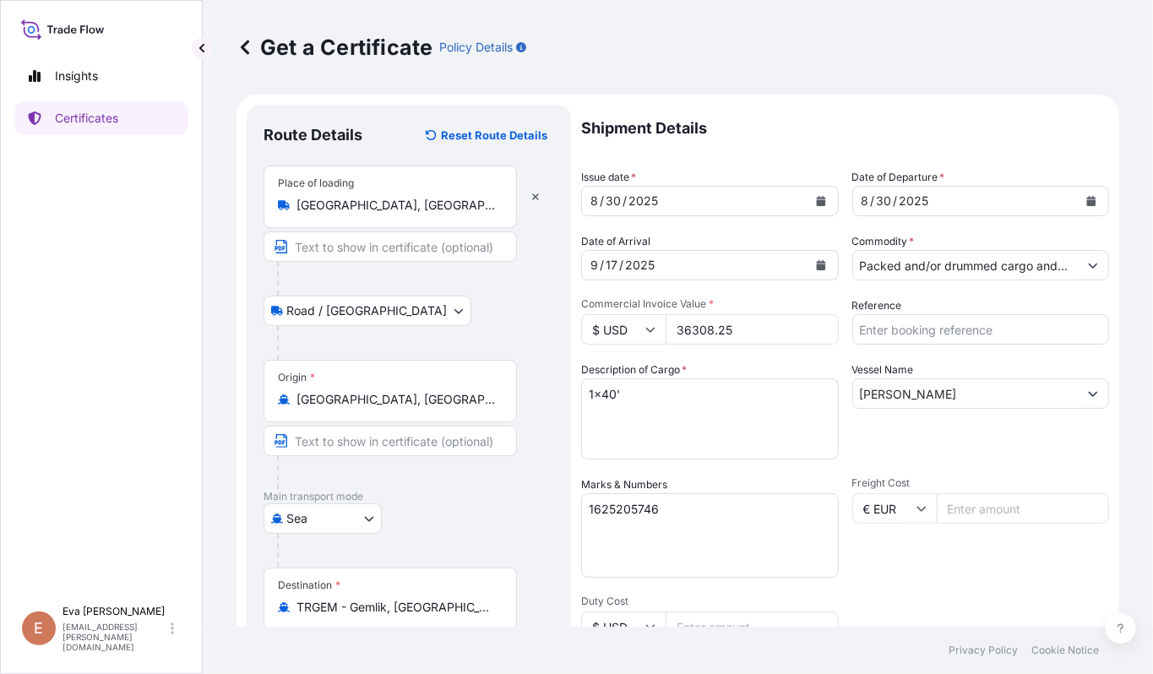
drag, startPoint x: 742, startPoint y: 332, endPoint x: 474, endPoint y: 279, distance: 273.0
click at [474, 288] on form "Route Details Reset Route Details Place of loading [GEOGRAPHIC_DATA], [GEOGRAPH…" at bounding box center [678, 531] width 883 height 873
click at [696, 325] on input "36308.25" at bounding box center [752, 329] width 173 height 30
click at [696, 326] on input "36308.25" at bounding box center [752, 329] width 173 height 30
type input "26467"
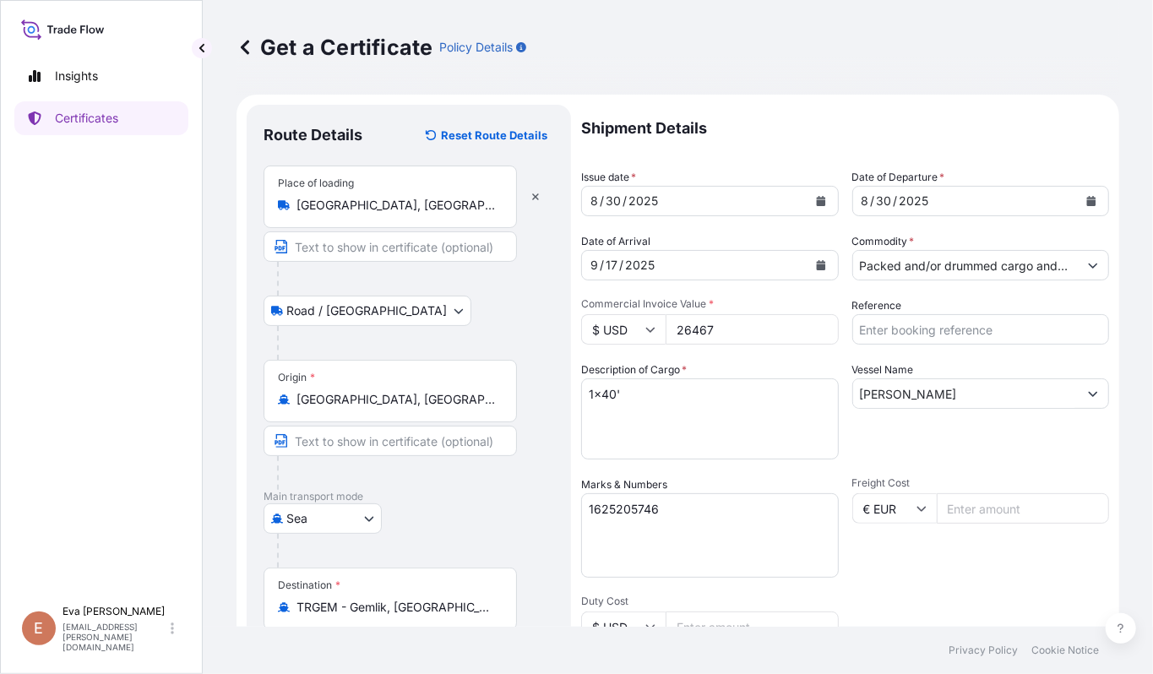
click at [715, 508] on textarea "1625205096" at bounding box center [710, 535] width 258 height 84
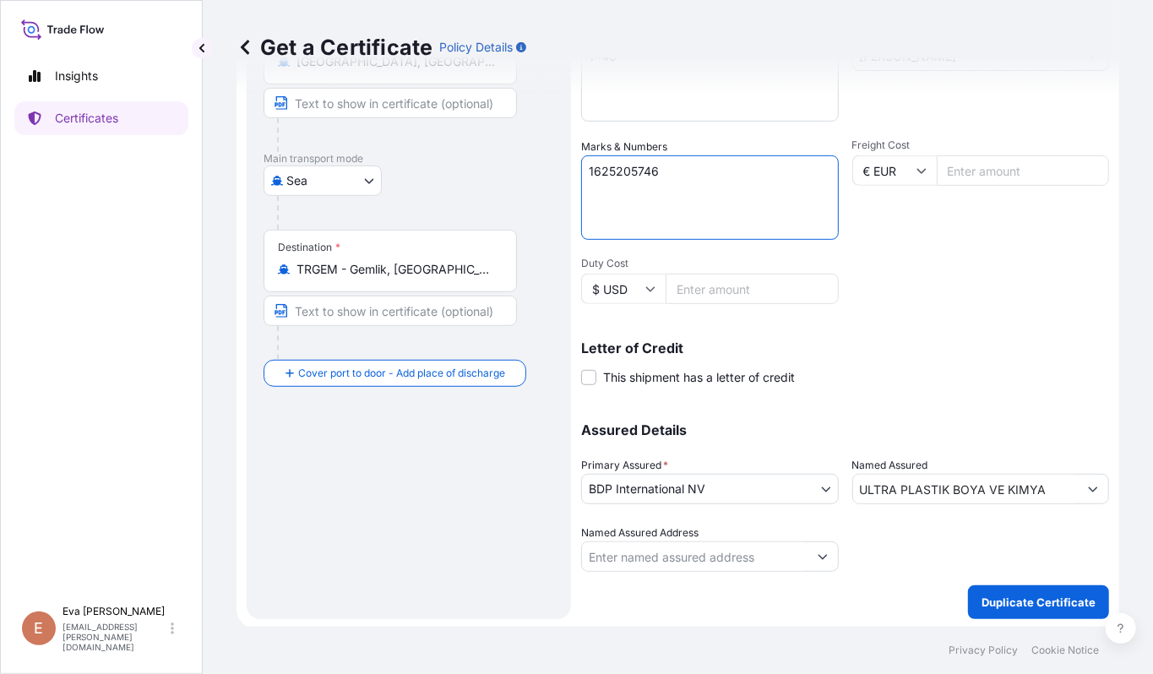
scroll to position [340, 0]
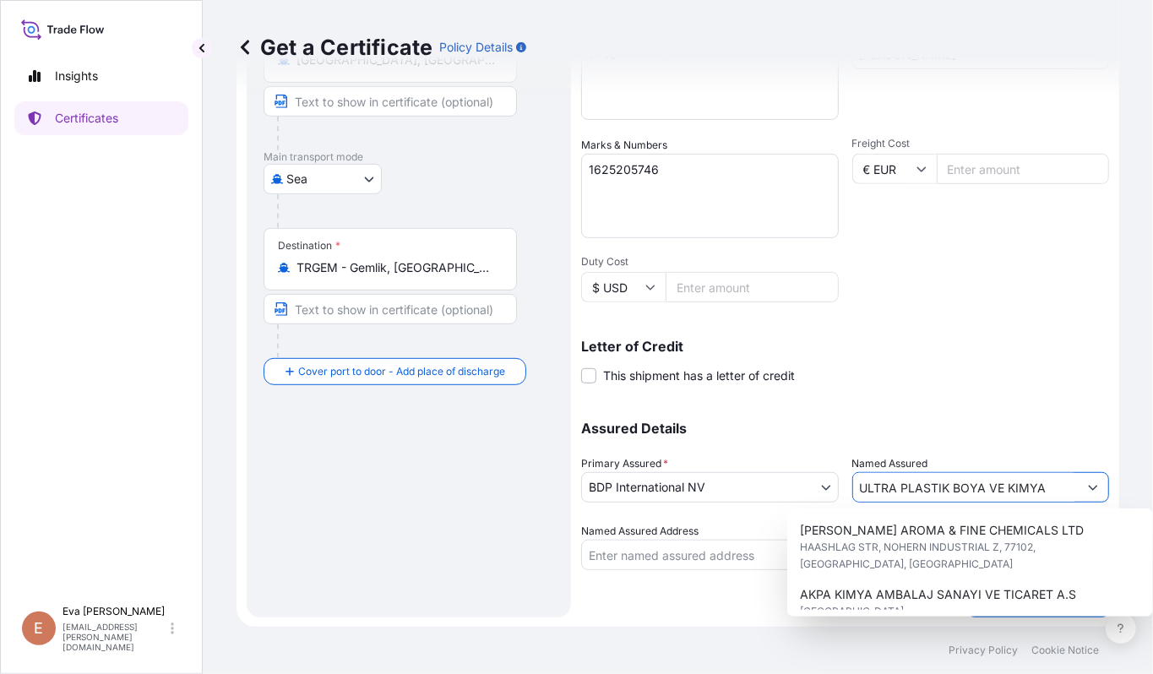
drag, startPoint x: 1049, startPoint y: 487, endPoint x: 637, endPoint y: 522, distance: 413.7
click at [606, 460] on div "Assured Details Primary Assured * BDP International NV Basell Poliolefine [GEOG…" at bounding box center [845, 485] width 528 height 169
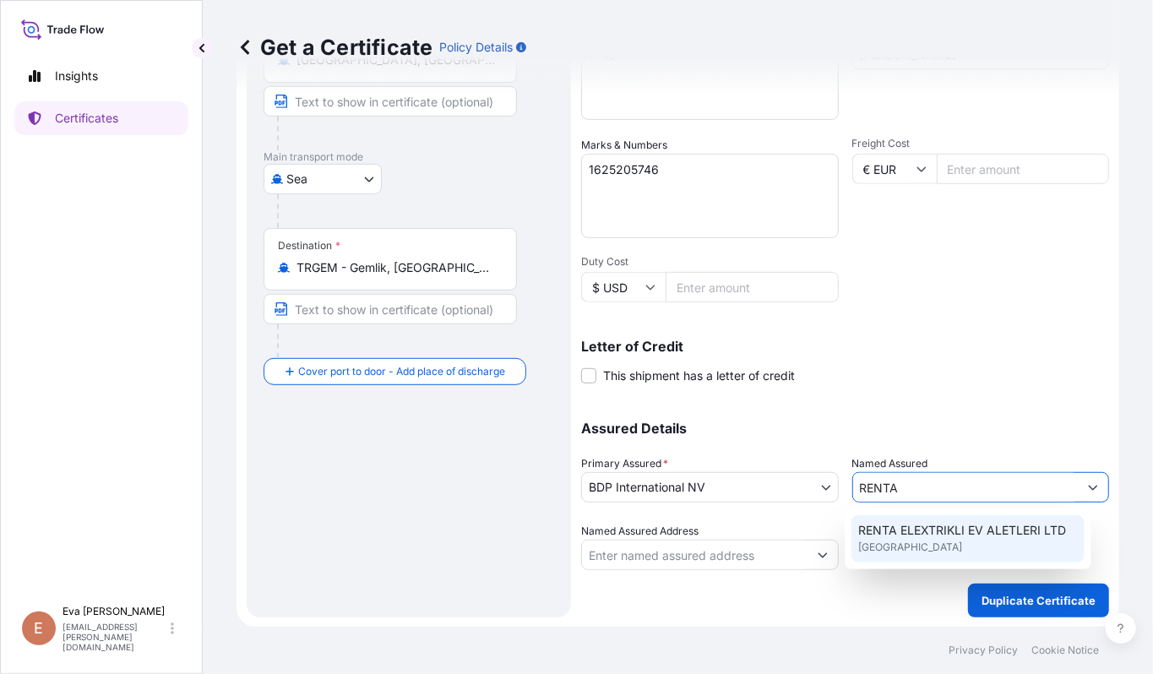
click at [939, 549] on div "RENTA ELEXTRIKLI EV ALETLERI LTD [GEOGRAPHIC_DATA]" at bounding box center [967, 538] width 233 height 47
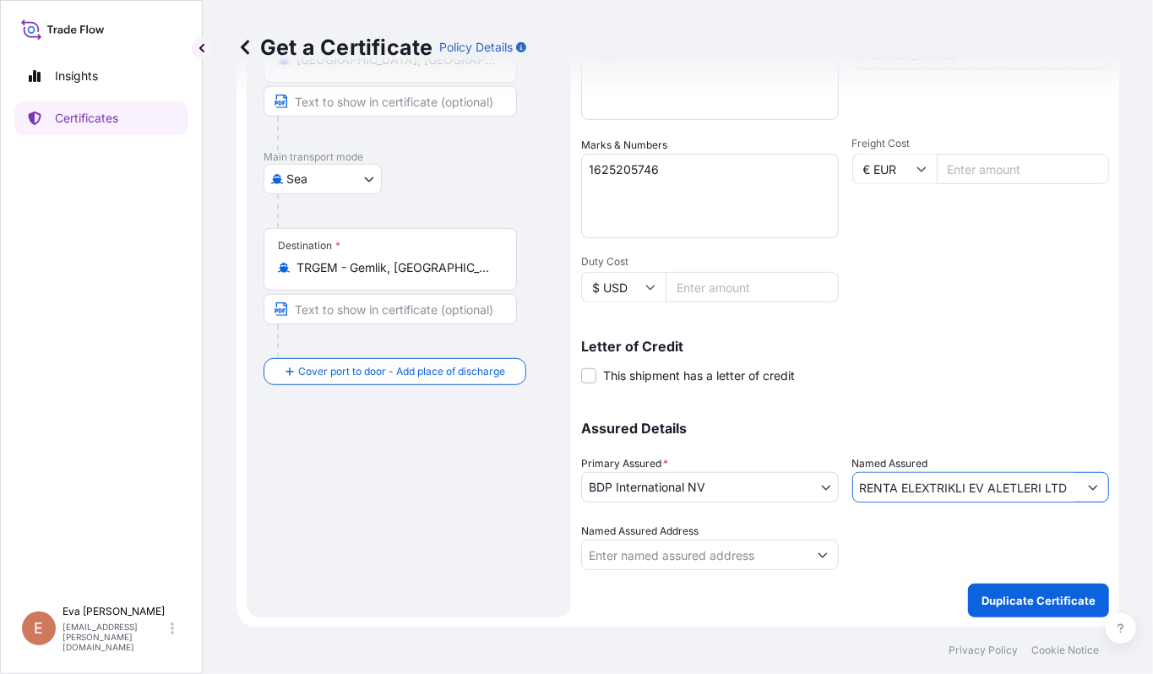
click at [924, 483] on input "RENTA ELEXTRIKLI EV ALETLERI LTD" at bounding box center [966, 487] width 226 height 30
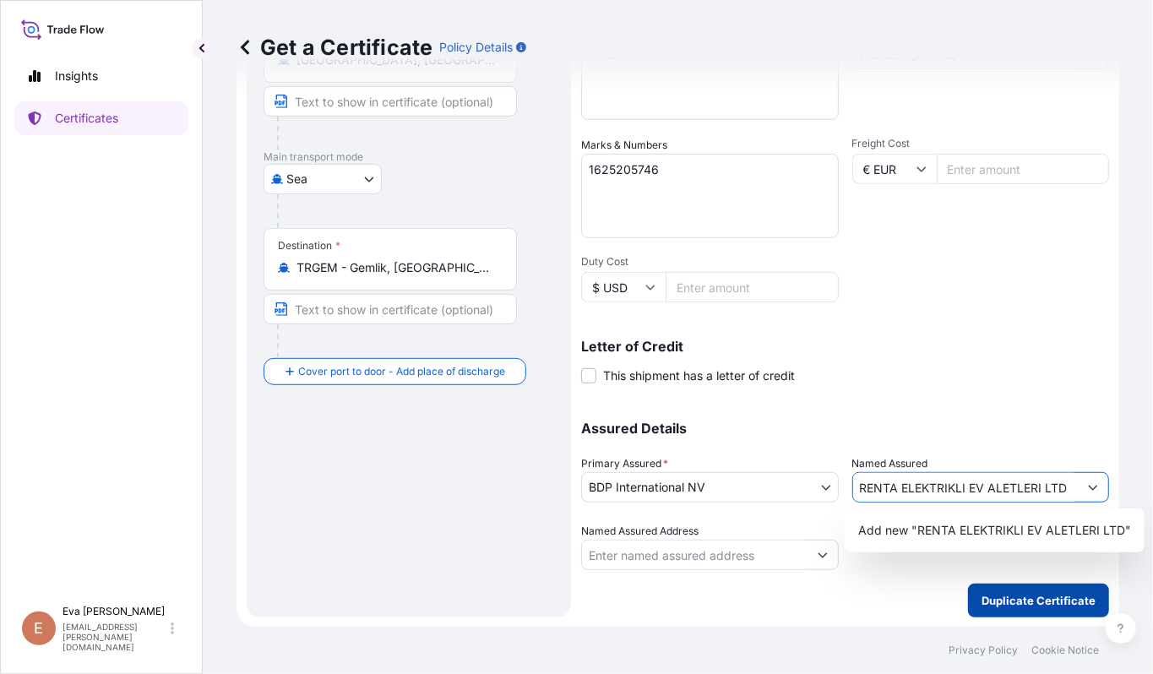
type input "RENTA ELEKTRIKLI EV ALETLERI LTD"
click at [987, 589] on button "Duplicate Certificate" at bounding box center [1038, 601] width 141 height 34
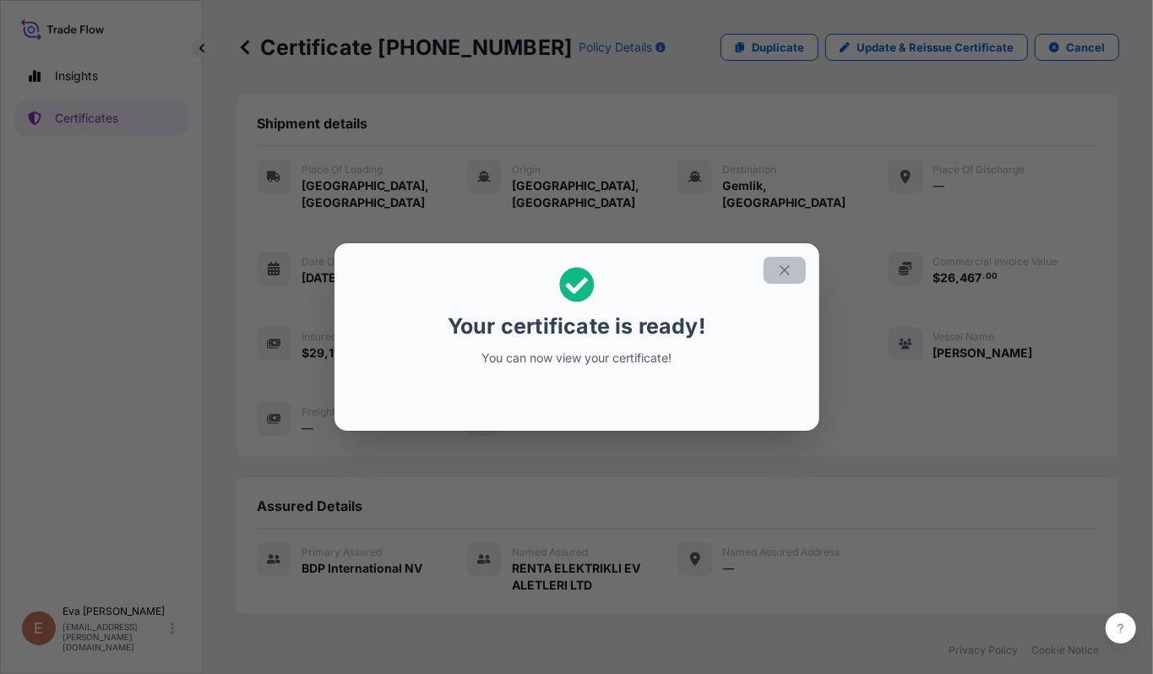
click at [777, 269] on icon "button" at bounding box center [784, 270] width 15 height 15
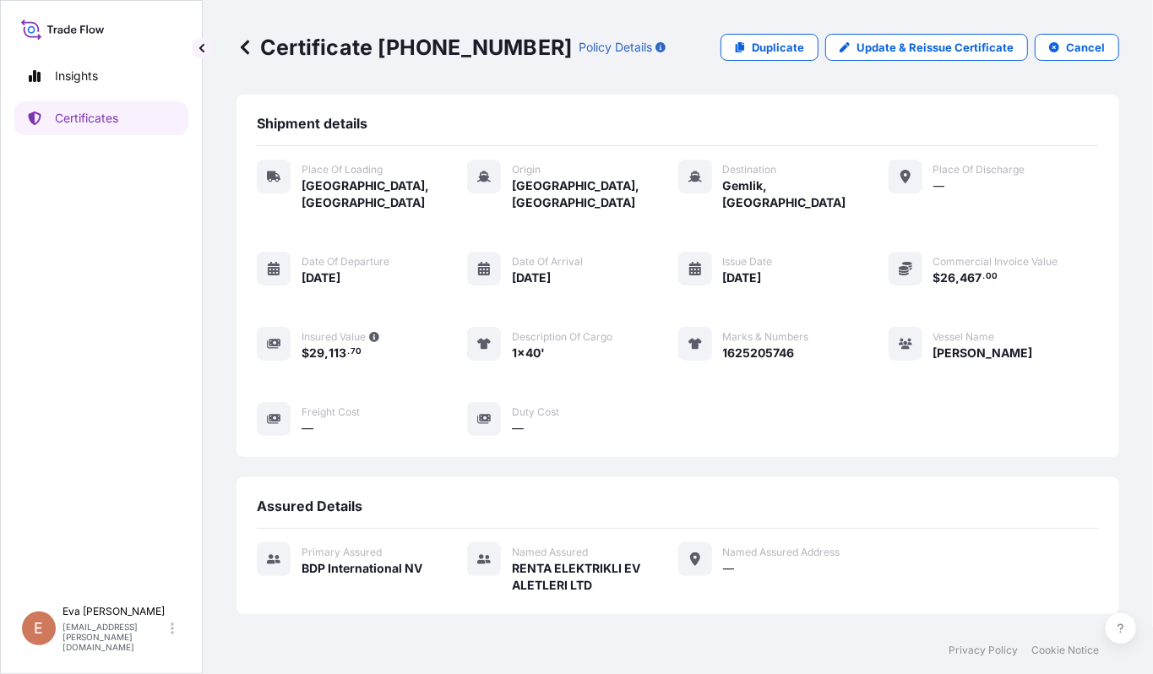
scroll to position [338, 0]
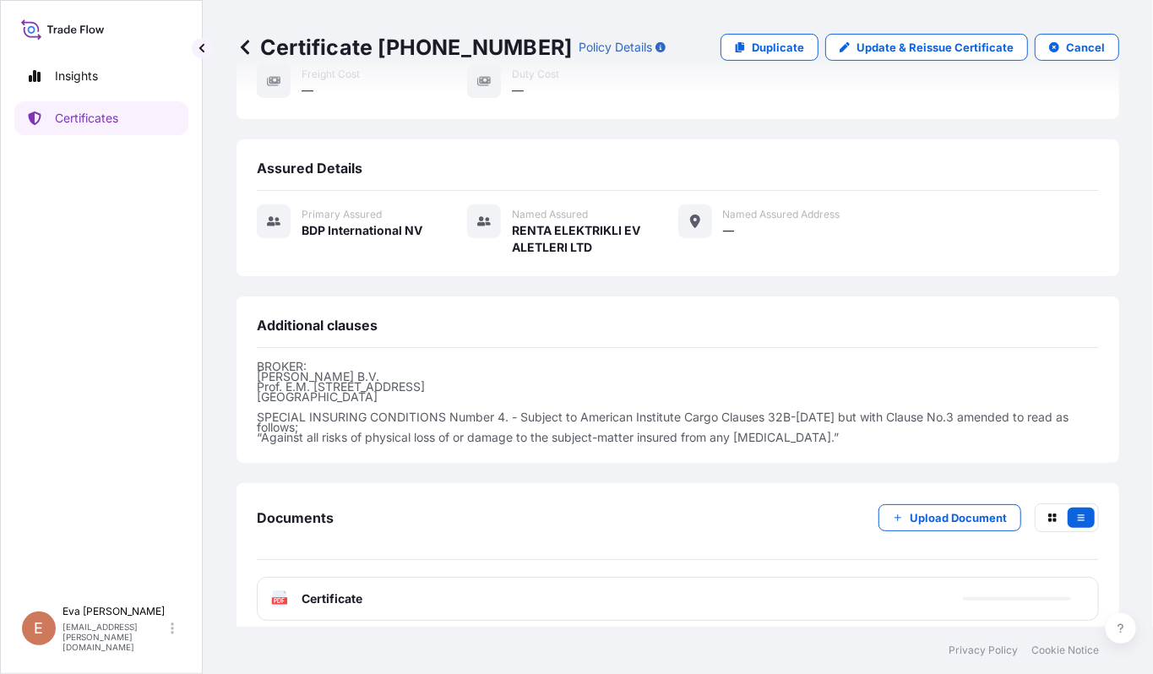
click at [282, 592] on icon at bounding box center [280, 598] width 14 height 17
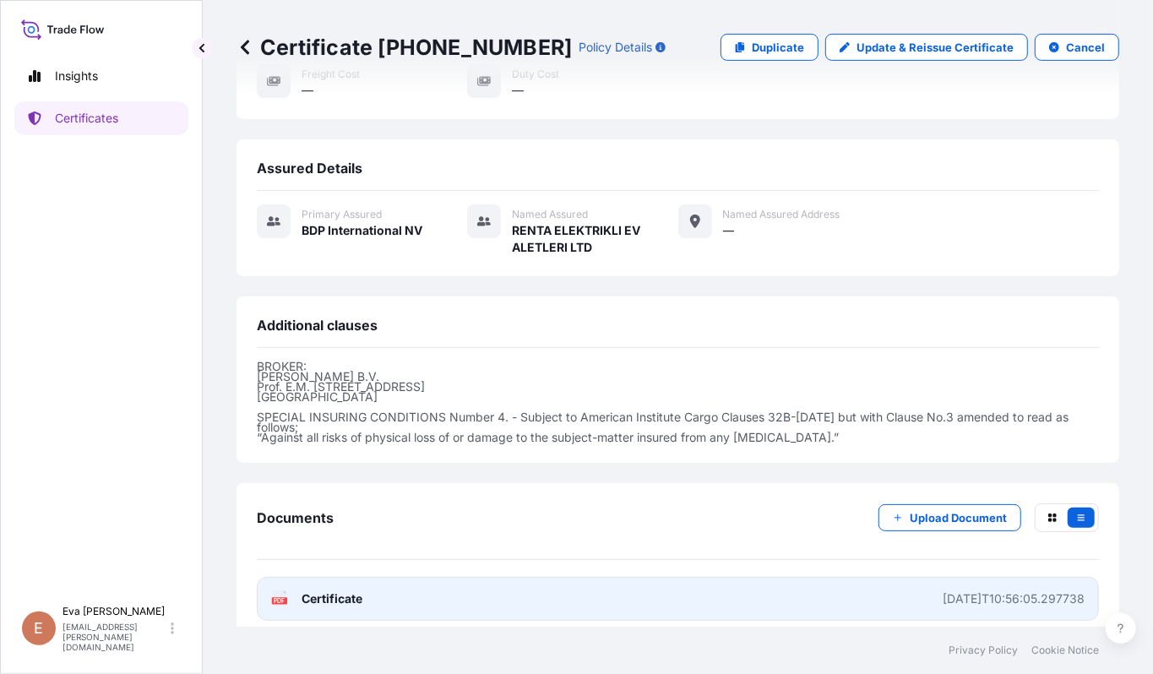
click at [311, 590] on span "Certificate" at bounding box center [332, 598] width 61 height 17
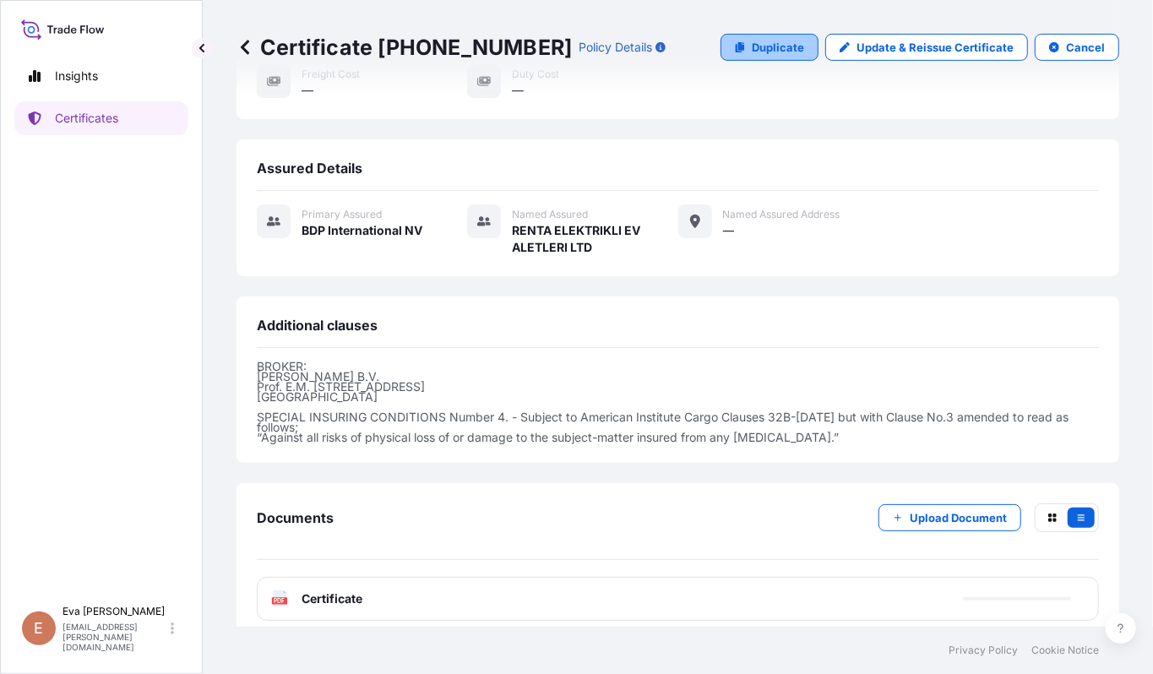
click at [761, 46] on p "Duplicate" at bounding box center [778, 47] width 52 height 17
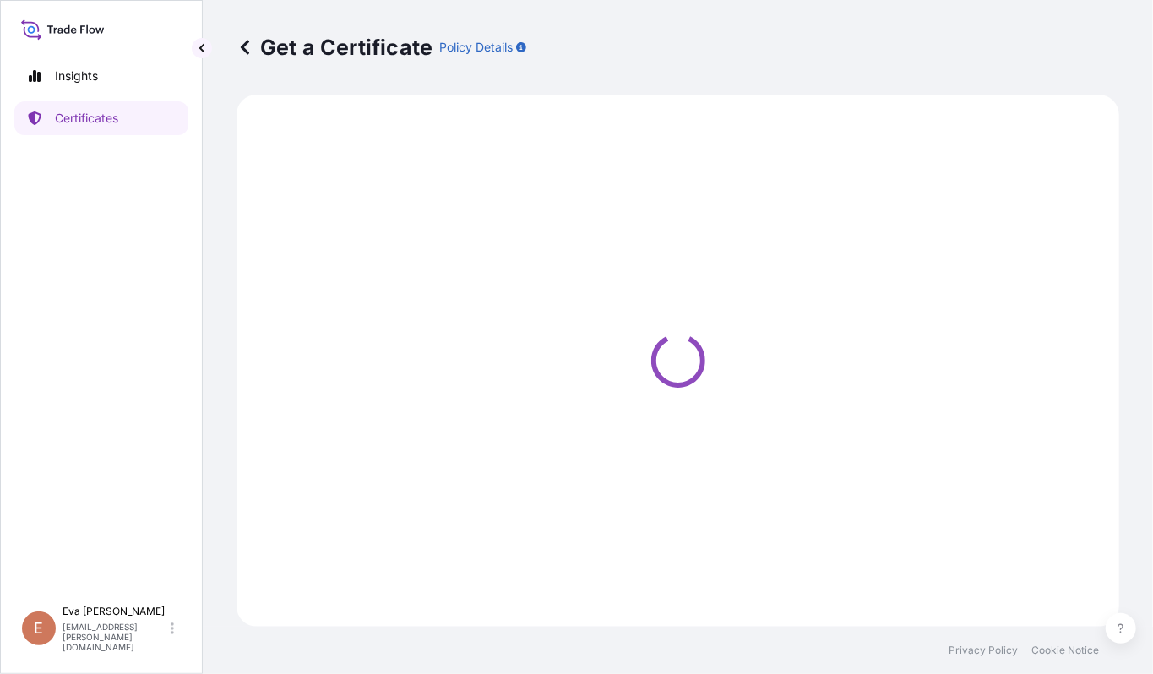
select select "Road / [GEOGRAPHIC_DATA]"
select select "Sea"
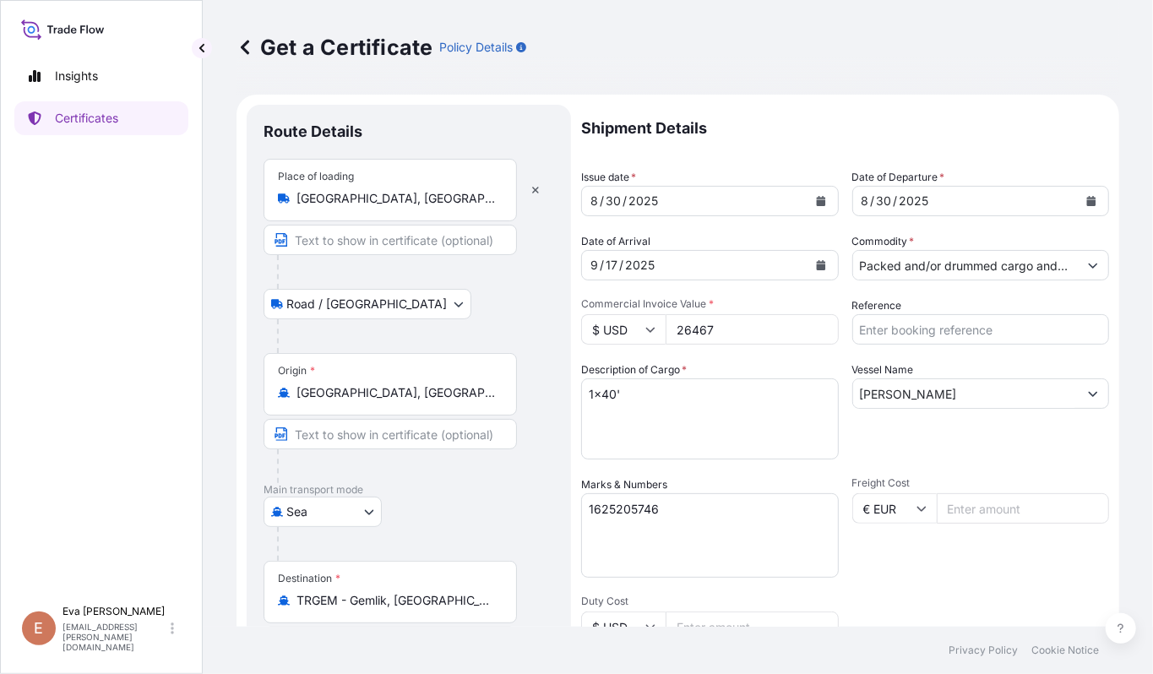
select select "32019"
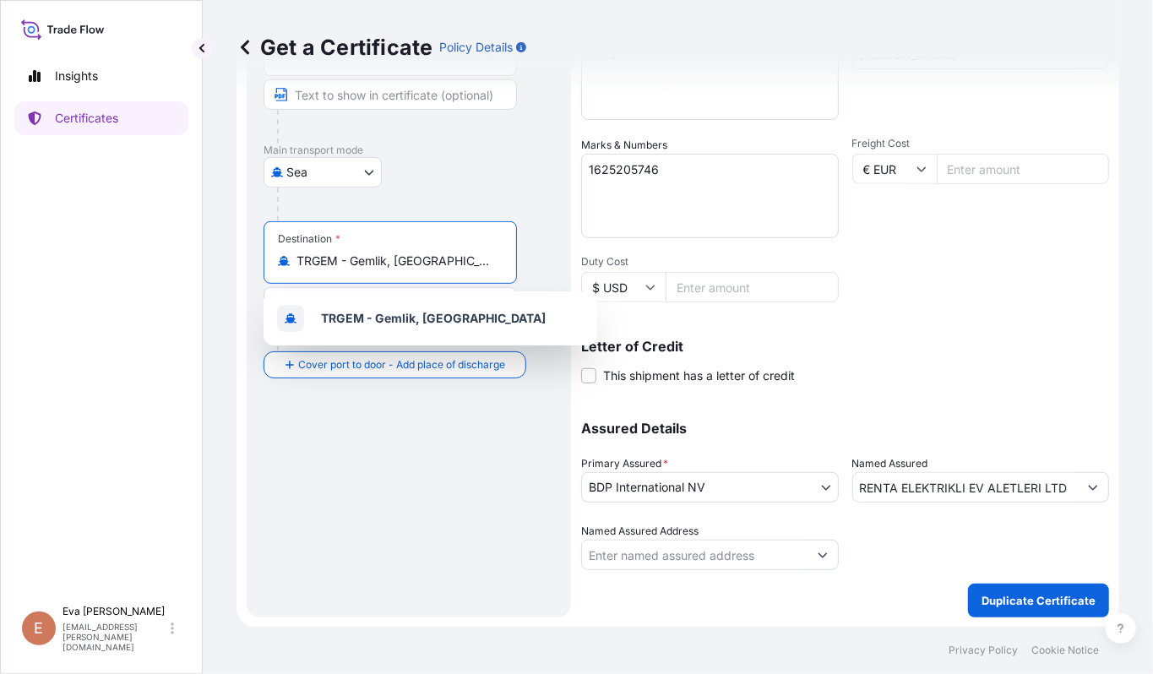
drag, startPoint x: 471, startPoint y: 268, endPoint x: 64, endPoint y: 234, distance: 408.5
click at [64, 234] on div "Insights Certificates E [PERSON_NAME] [PERSON_NAME][EMAIL_ADDRESS][PERSON_NAME]…" at bounding box center [576, 337] width 1153 height 674
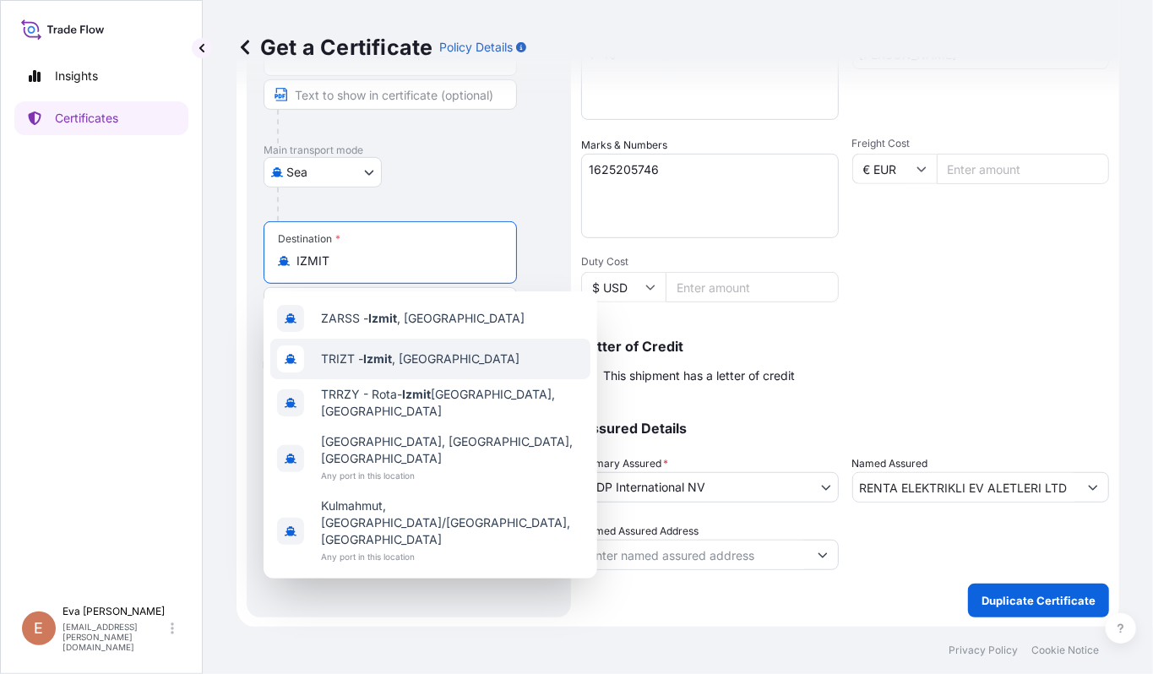
click at [358, 356] on span "TRIZT - [GEOGRAPHIC_DATA] , [GEOGRAPHIC_DATA]" at bounding box center [420, 359] width 199 height 17
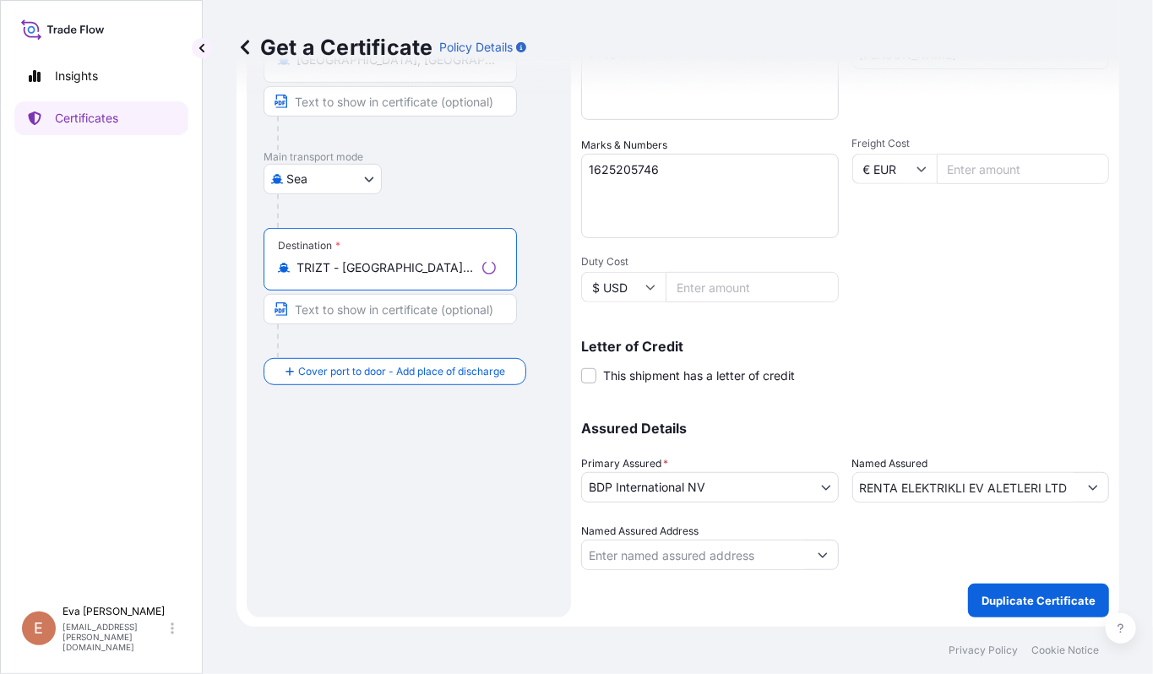
type input "TRIZT - [GEOGRAPHIC_DATA], [GEOGRAPHIC_DATA]"
click at [681, 166] on textarea "1625205746" at bounding box center [710, 196] width 258 height 84
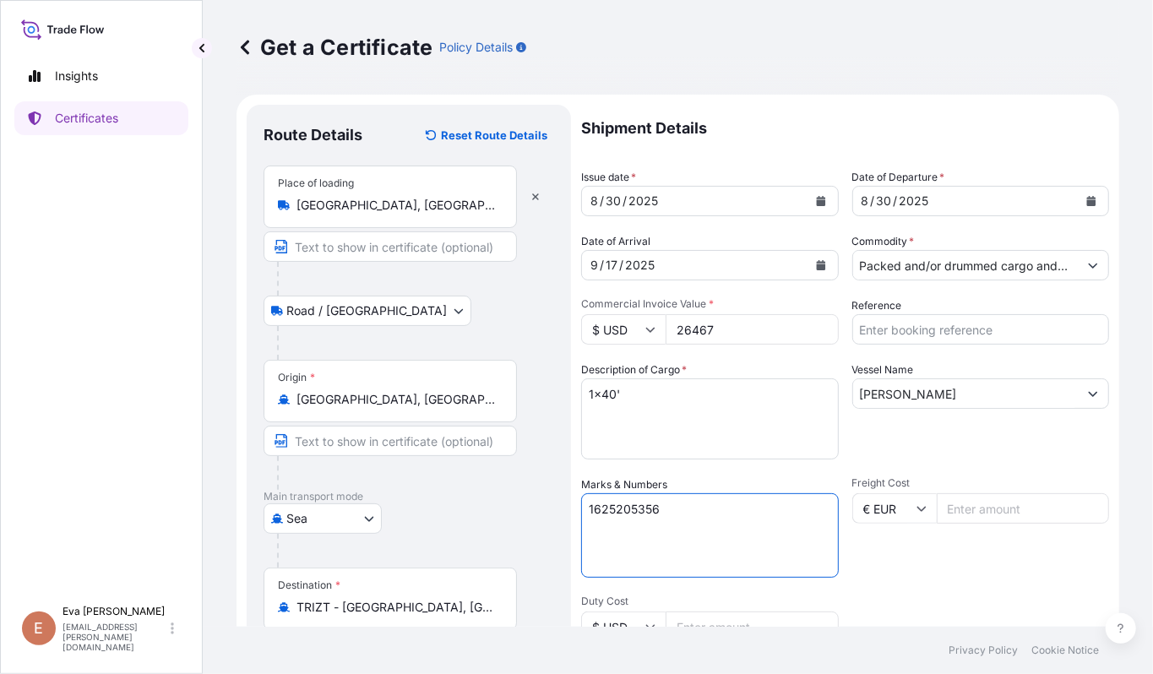
type textarea "1625205356"
click at [697, 331] on input "26467" at bounding box center [752, 329] width 173 height 30
type input "50688"
click at [673, 509] on textarea "1625205746" at bounding box center [710, 535] width 258 height 84
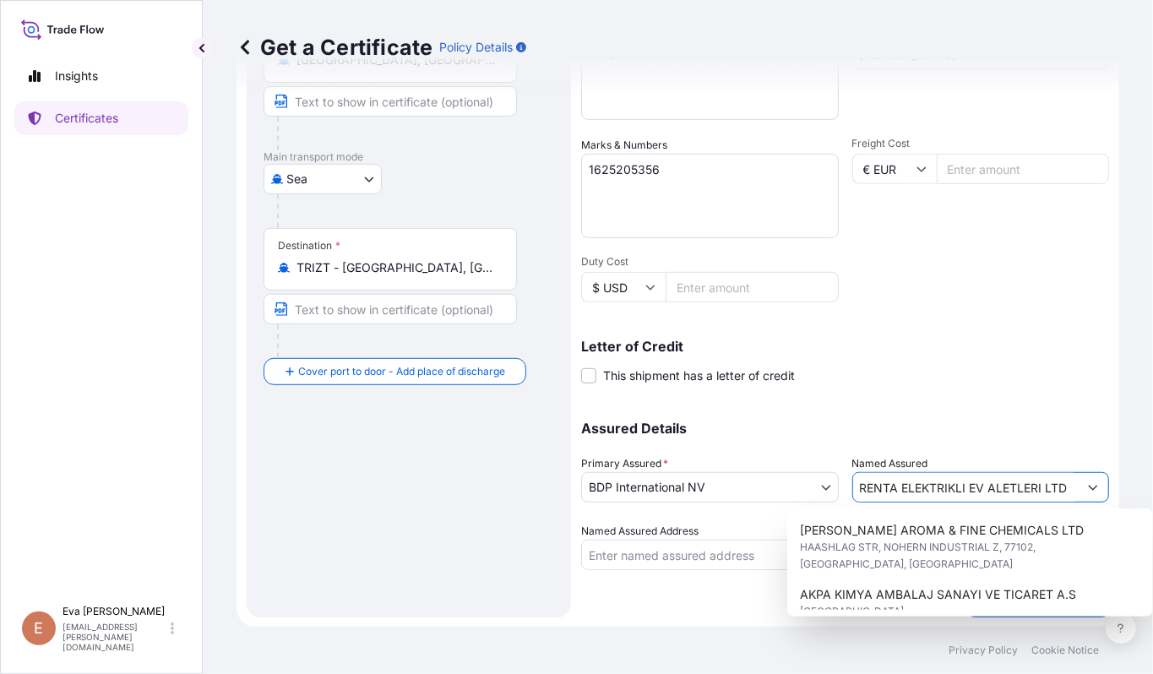
scroll to position [0, 5]
drag, startPoint x: 846, startPoint y: 487, endPoint x: 1688, endPoint y: 599, distance: 849.5
click at [1152, 599] on html "6 options available. Insights Certificates E [PERSON_NAME] [PERSON_NAME][EMAIL_…" at bounding box center [576, 337] width 1153 height 674
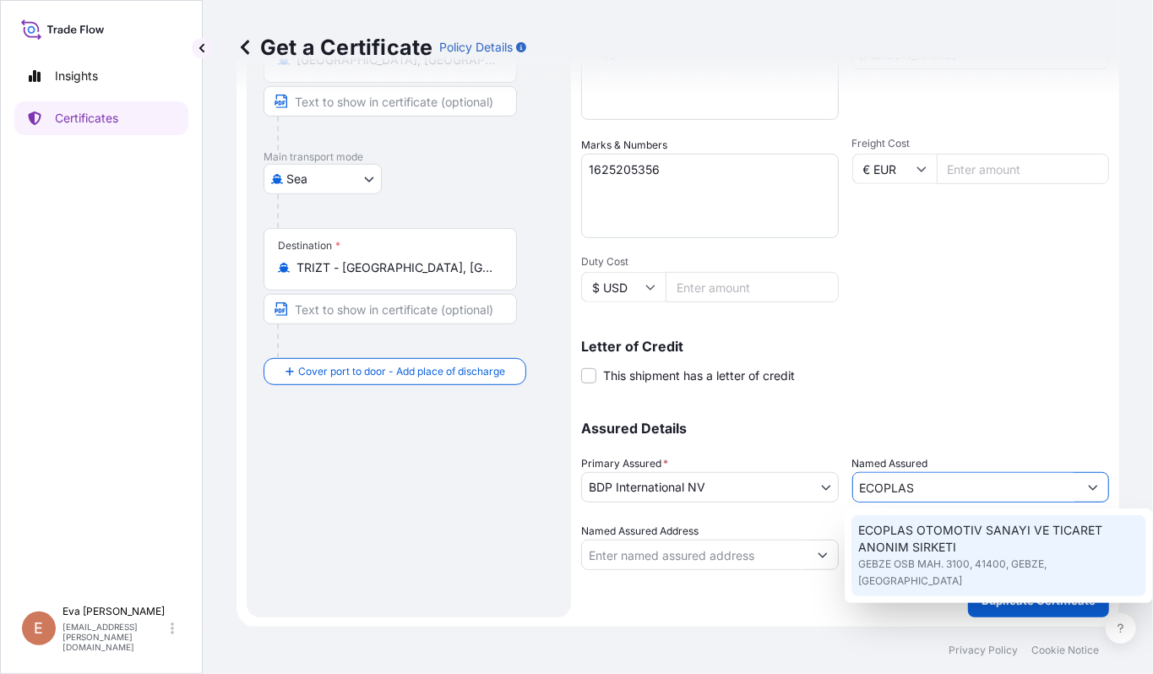
click at [917, 535] on span "ECOPLAS OTOMOTIV SANAYI VE TICARET ANONIM SIRKETI" at bounding box center [998, 539] width 281 height 34
type input "ECOPLAS OTOMOTIV SANAYI VE TICARET ANONIM SIRKETI"
type input "GEBZE OSB MAH. 3100"
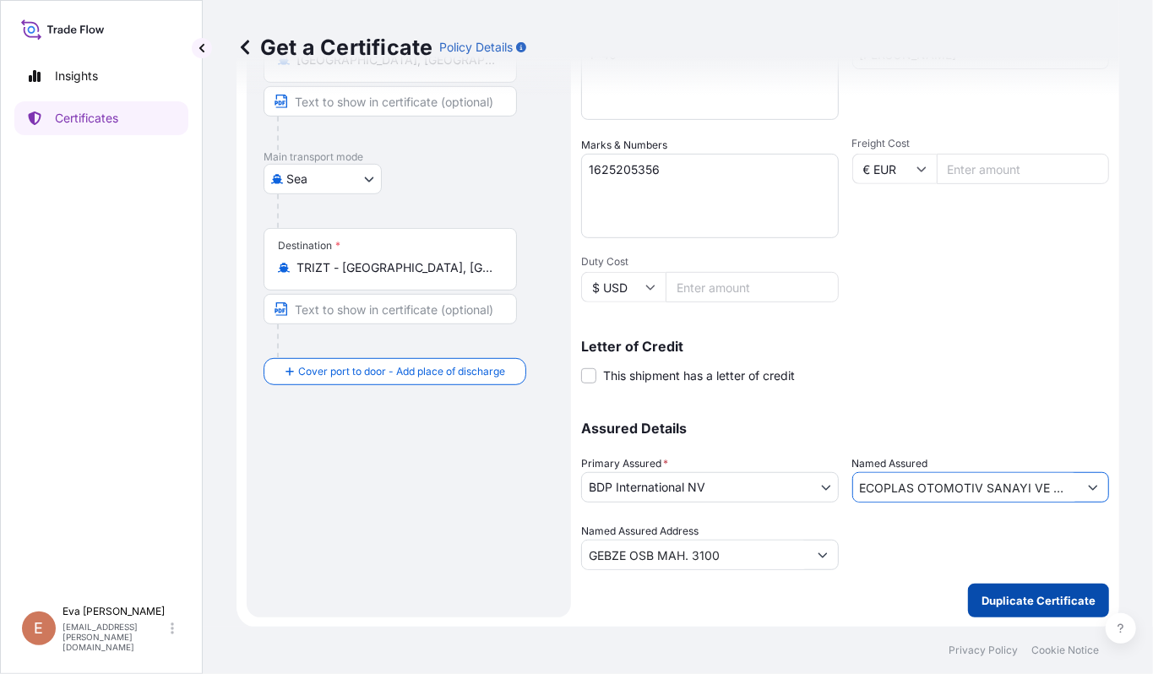
type input "ECOPLAS OTOMOTIV SANAYI VE TICARET ANONIM SIRKETI"
click at [1025, 595] on p "Duplicate Certificate" at bounding box center [1039, 600] width 114 height 17
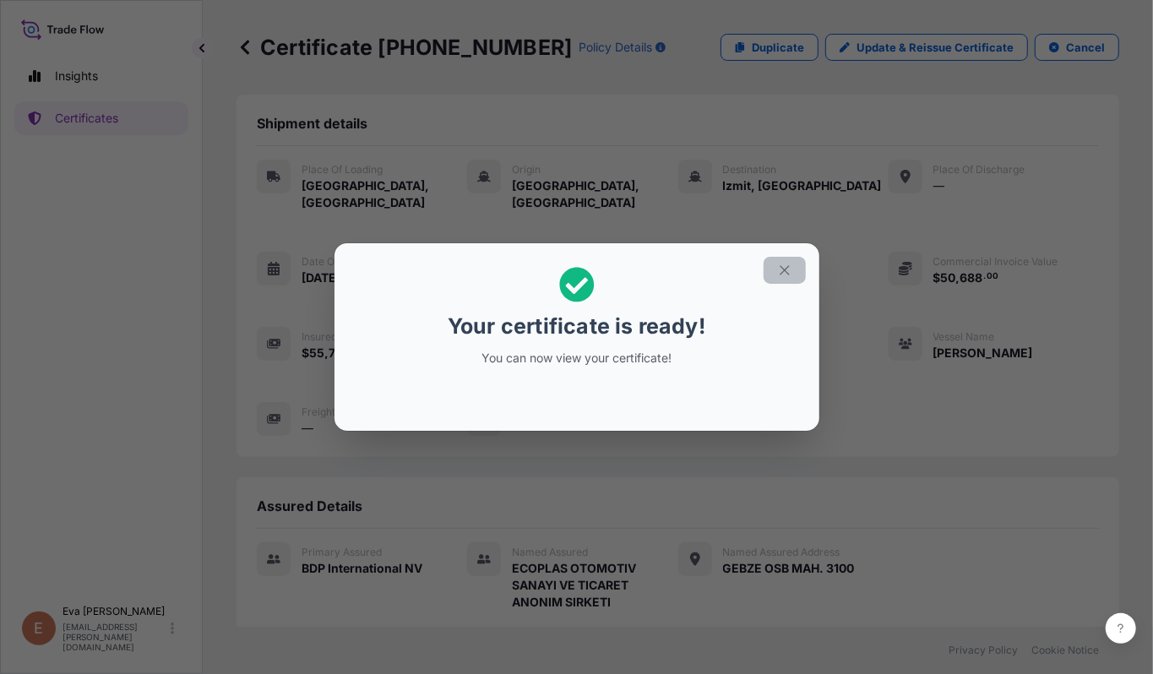
click at [786, 270] on icon "button" at bounding box center [784, 270] width 15 height 15
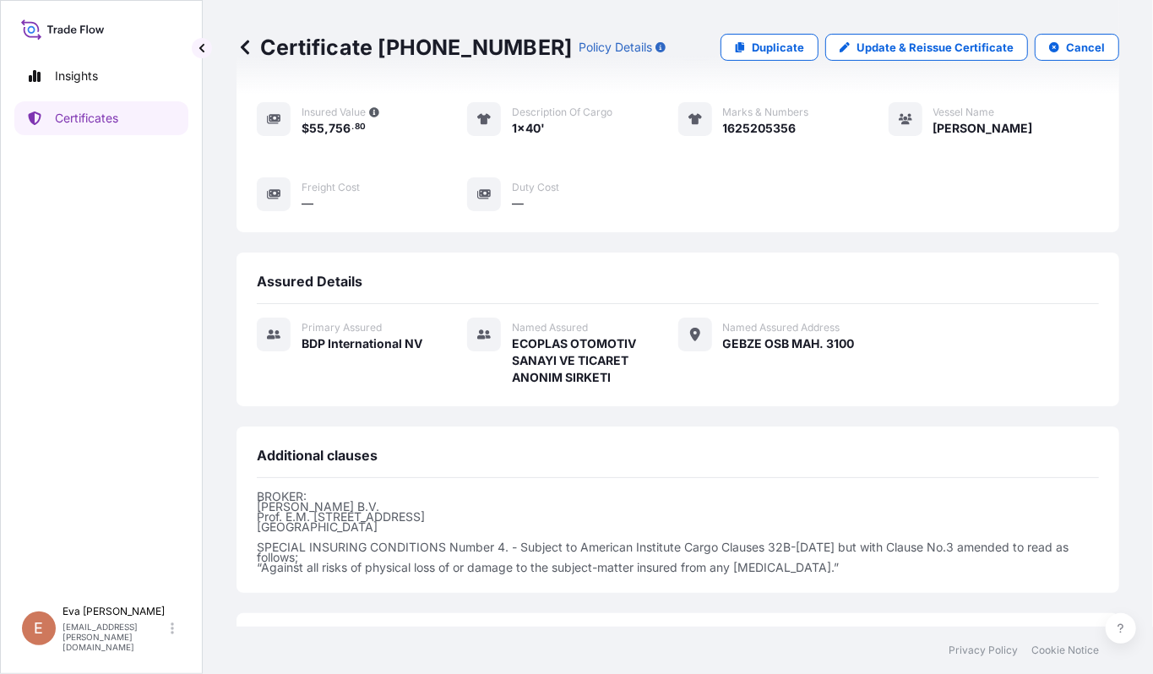
scroll to position [355, 0]
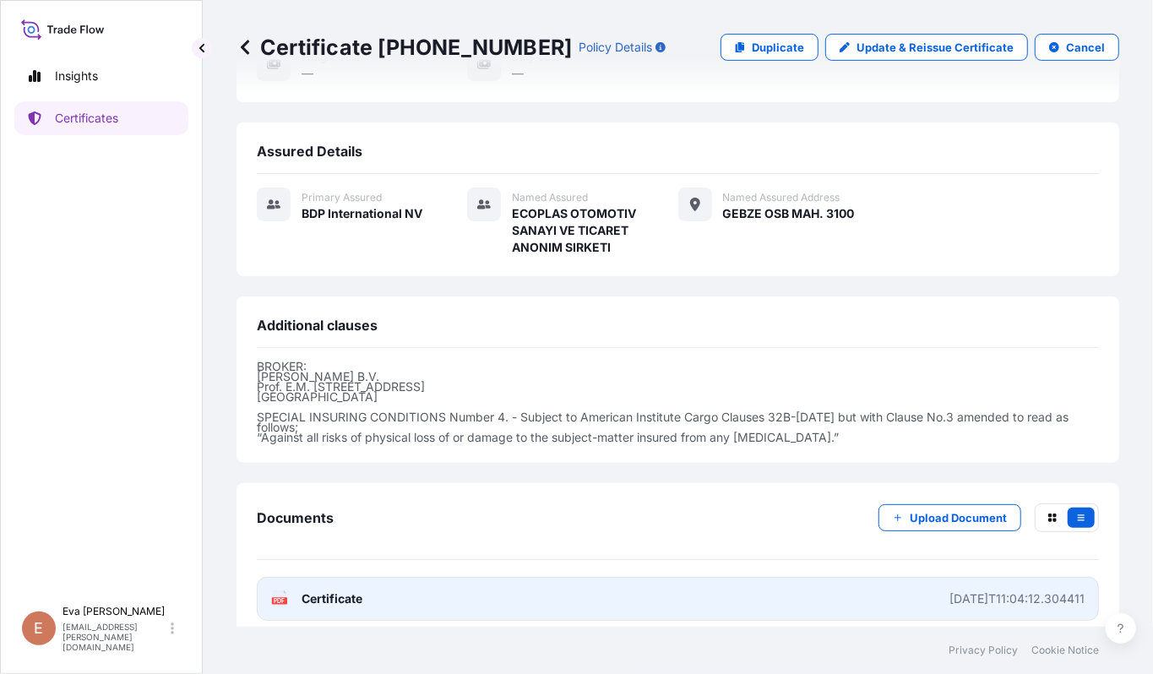
click at [319, 590] on span "Certificate" at bounding box center [332, 598] width 61 height 17
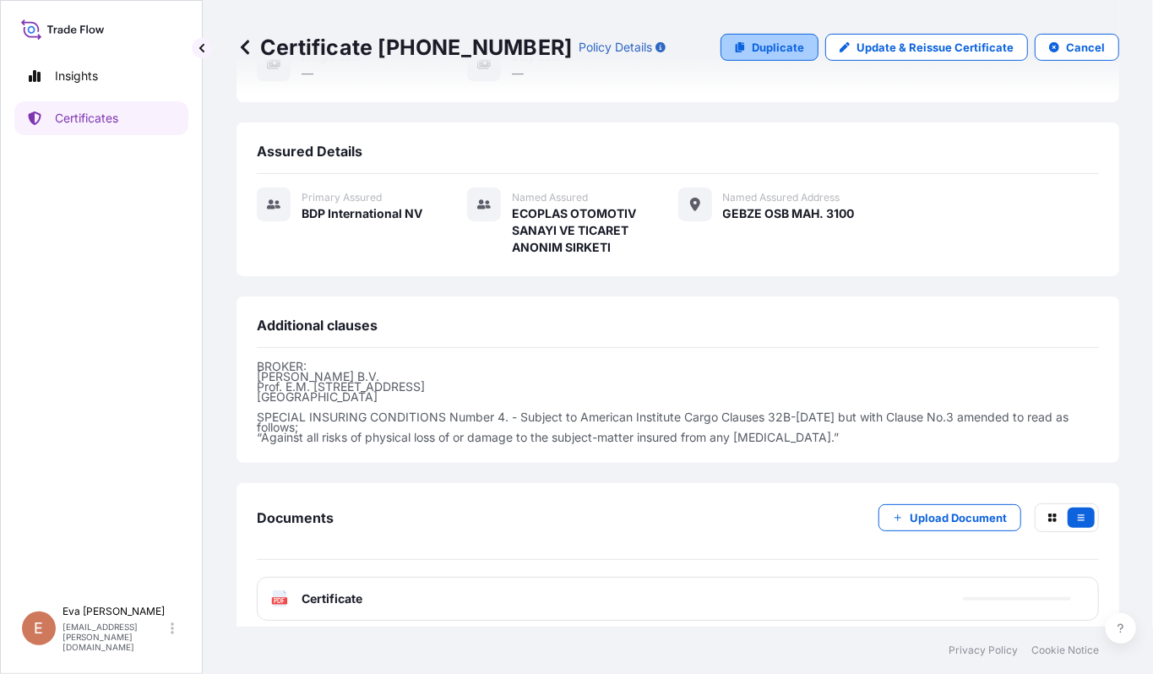
click at [771, 42] on p "Duplicate" at bounding box center [778, 47] width 52 height 17
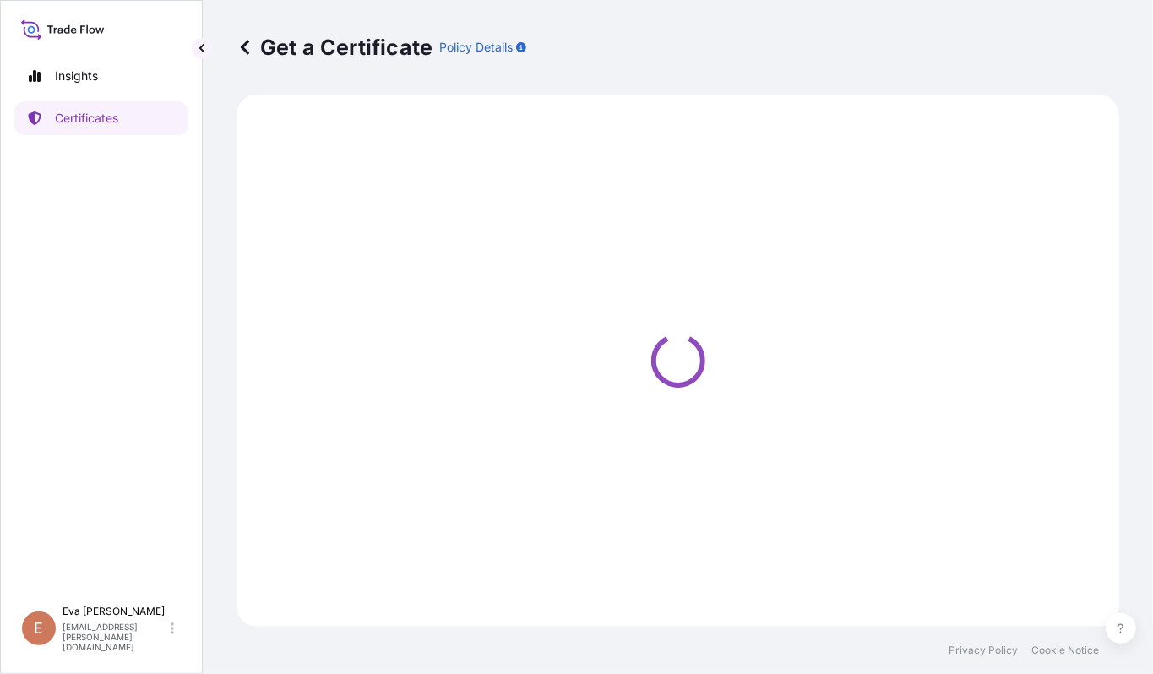
select select "Road / [GEOGRAPHIC_DATA]"
select select "Sea"
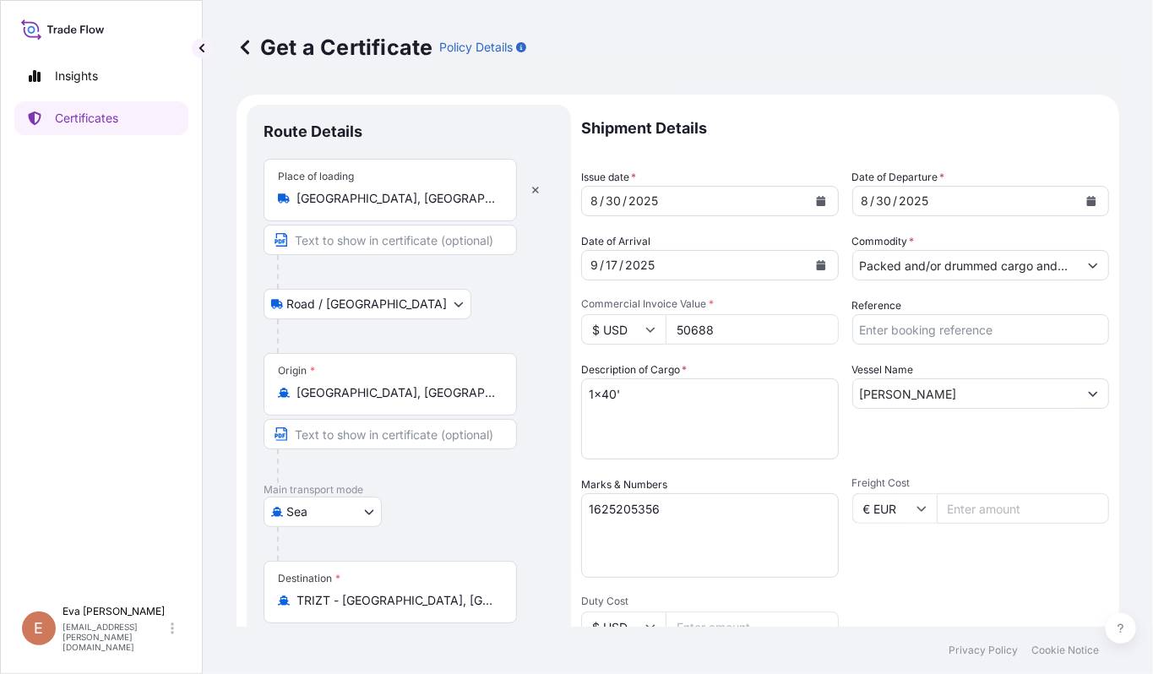
select select "32019"
click at [683, 329] on input "50688" at bounding box center [752, 329] width 173 height 30
type input "28338.75"
click at [703, 517] on textarea "1625205356" at bounding box center [710, 535] width 258 height 84
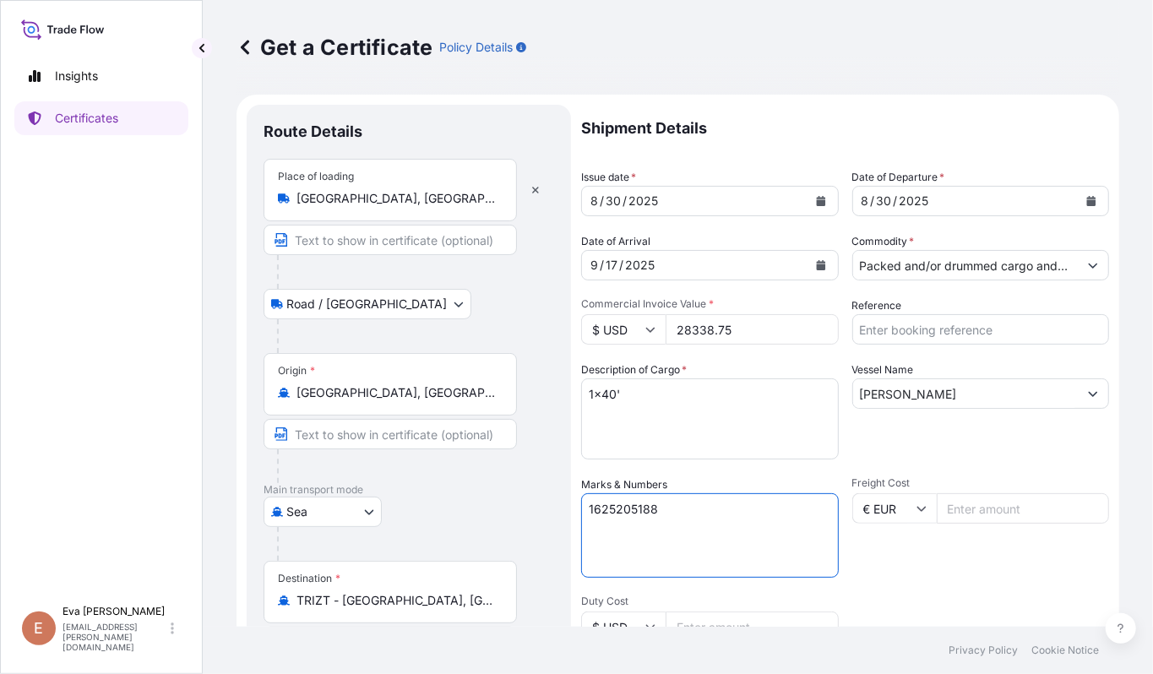
scroll to position [338, 0]
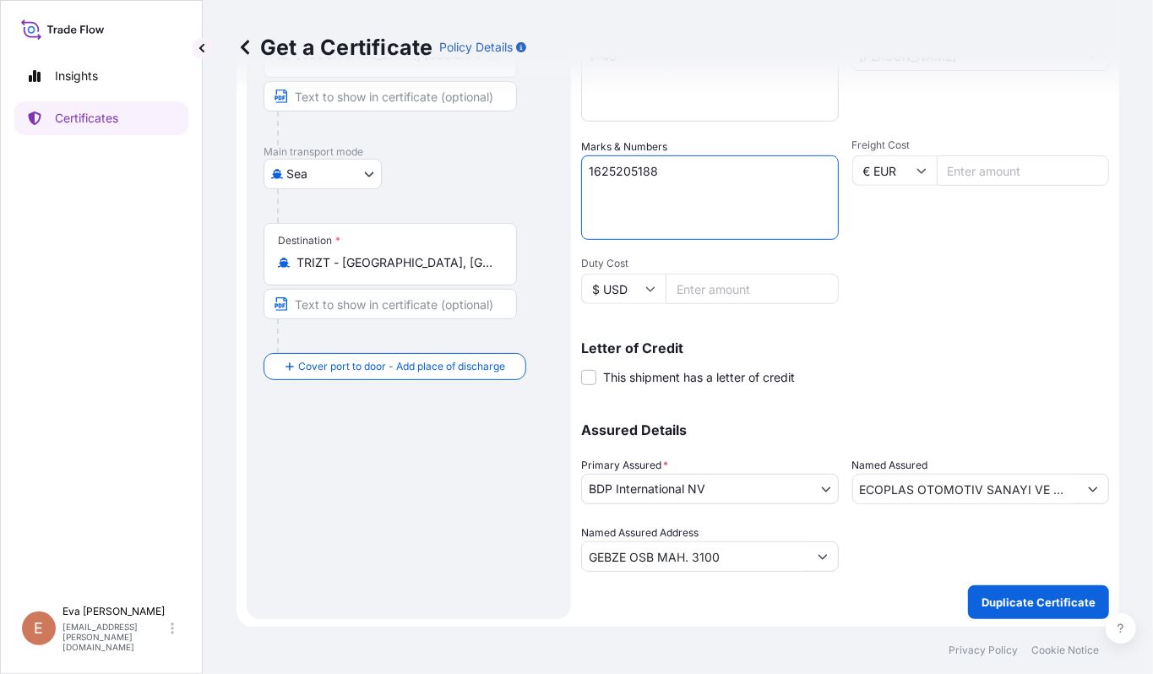
type textarea "1625205188"
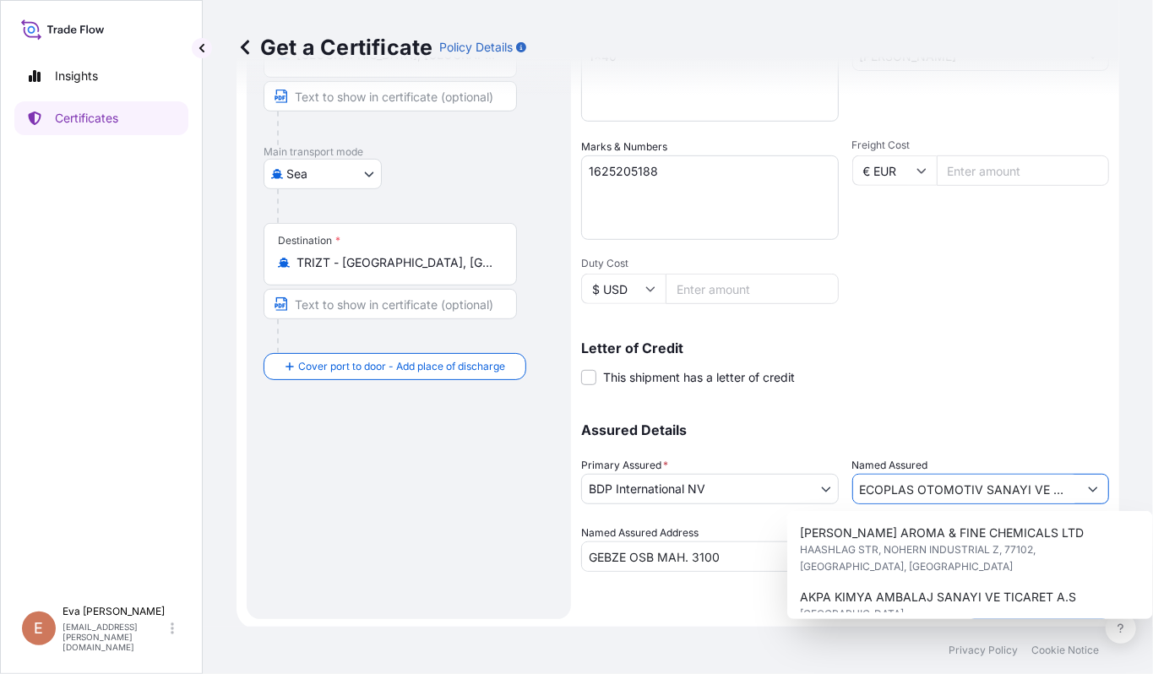
scroll to position [0, 136]
drag, startPoint x: 848, startPoint y: 487, endPoint x: 2515, endPoint y: 555, distance: 1668.0
click at [1152, 555] on html "6 options available. Insights Certificates E [PERSON_NAME] [PERSON_NAME][EMAIL_…" at bounding box center [576, 337] width 1153 height 674
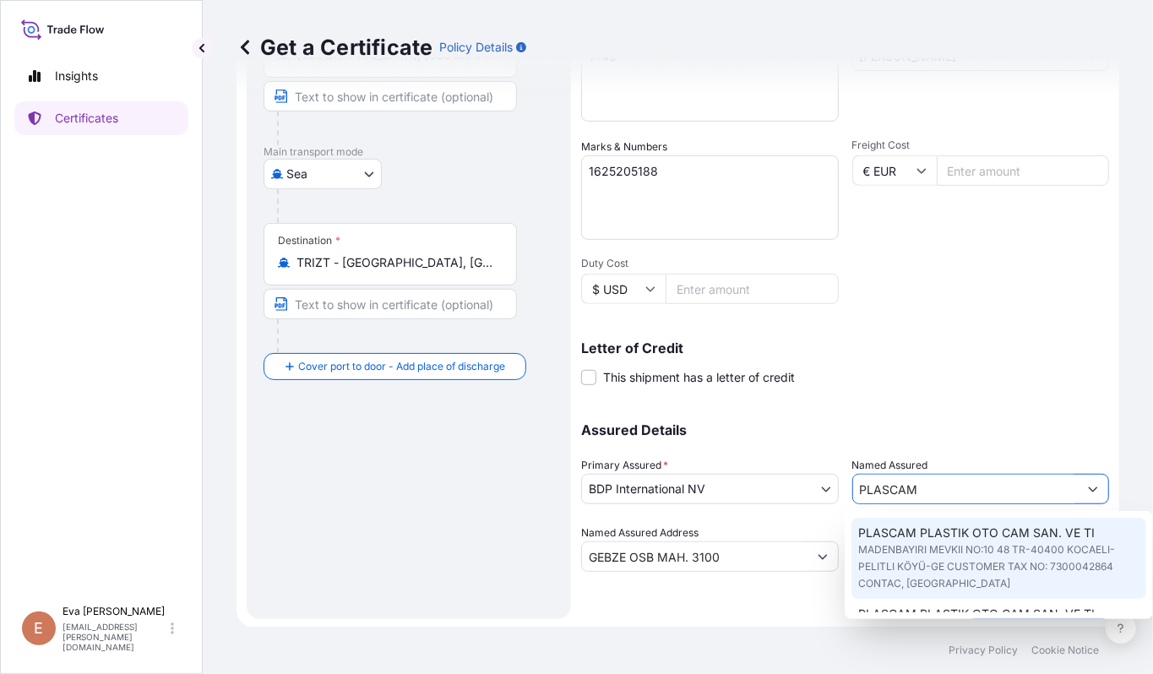
click at [948, 536] on span "PLASCAM PLASTIK OTO CAM SAN. VE TI" at bounding box center [976, 533] width 237 height 17
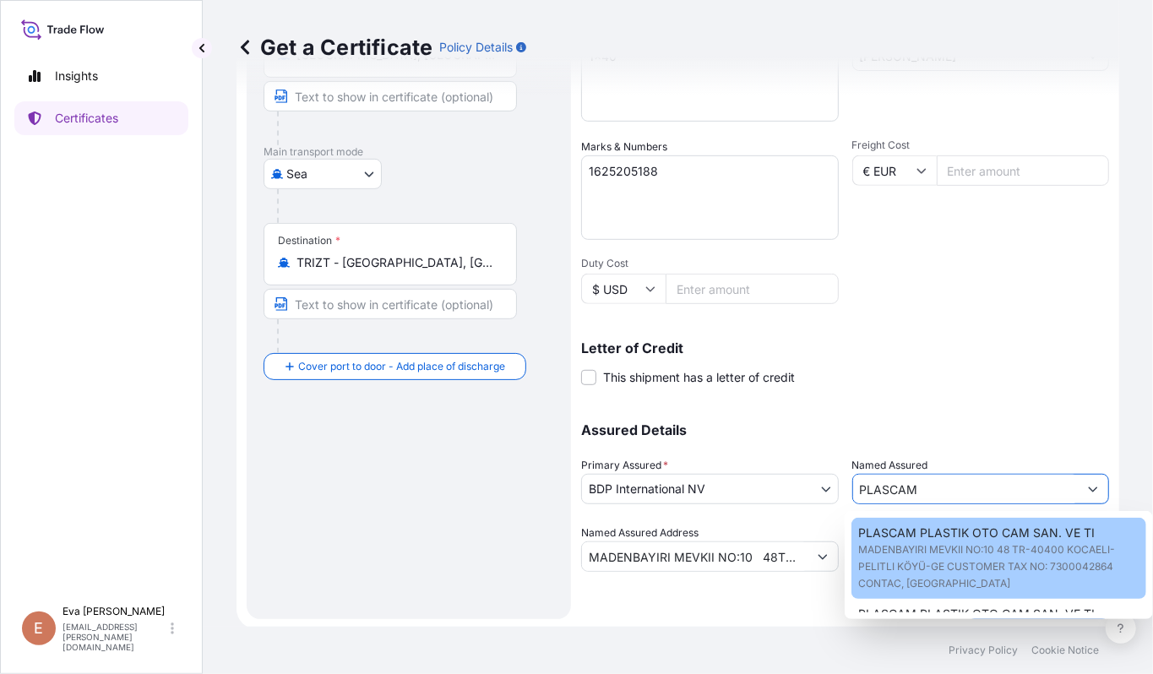
type input "PLASCAM PLASTIK OTO CAM SAN. VE TI"
type input "MADENBAYIRI MEVKII NO:10 48TR-40400 KOCAELI-PELITLI KÖYÜ-GECUSTOMER TAX NO: 730…"
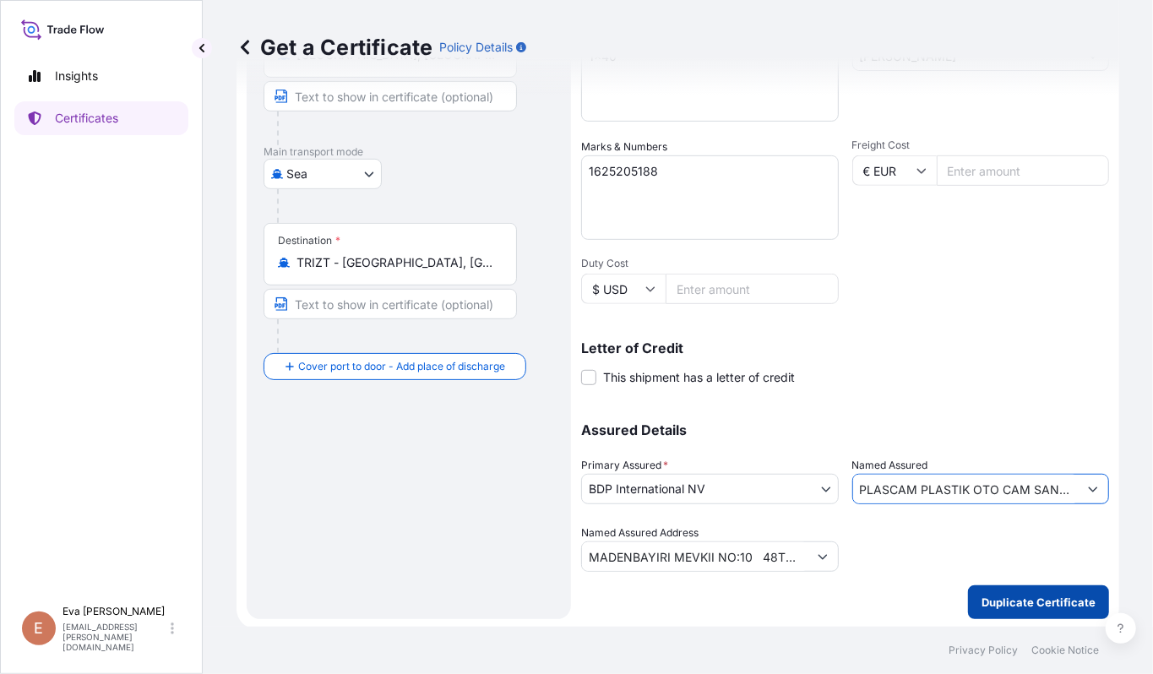
type input "PLASCAM PLASTIK OTO CAM SAN. VE TI"
click at [1031, 600] on p "Duplicate Certificate" at bounding box center [1039, 602] width 114 height 17
type input "MADENBAYIRI MEVKII NO:10 48TR-40400 KOCAELI-PELITLI KÖYÜ-GECUSTOMER TAX NO: 730…"
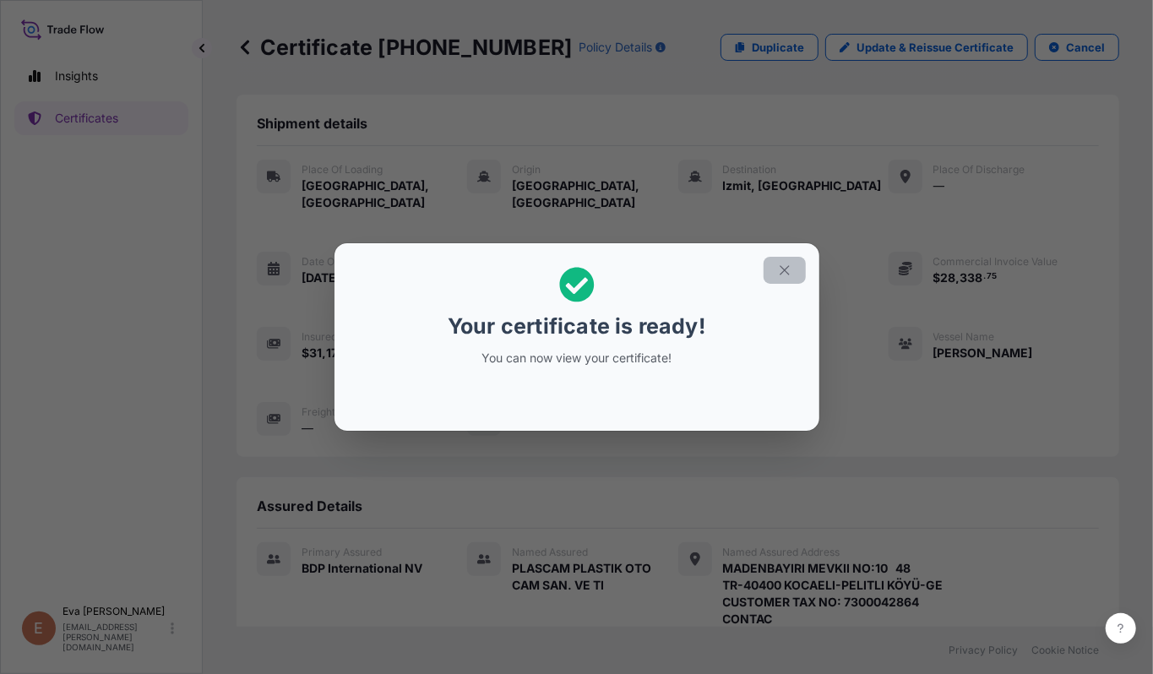
click at [782, 270] on icon "button" at bounding box center [784, 270] width 15 height 15
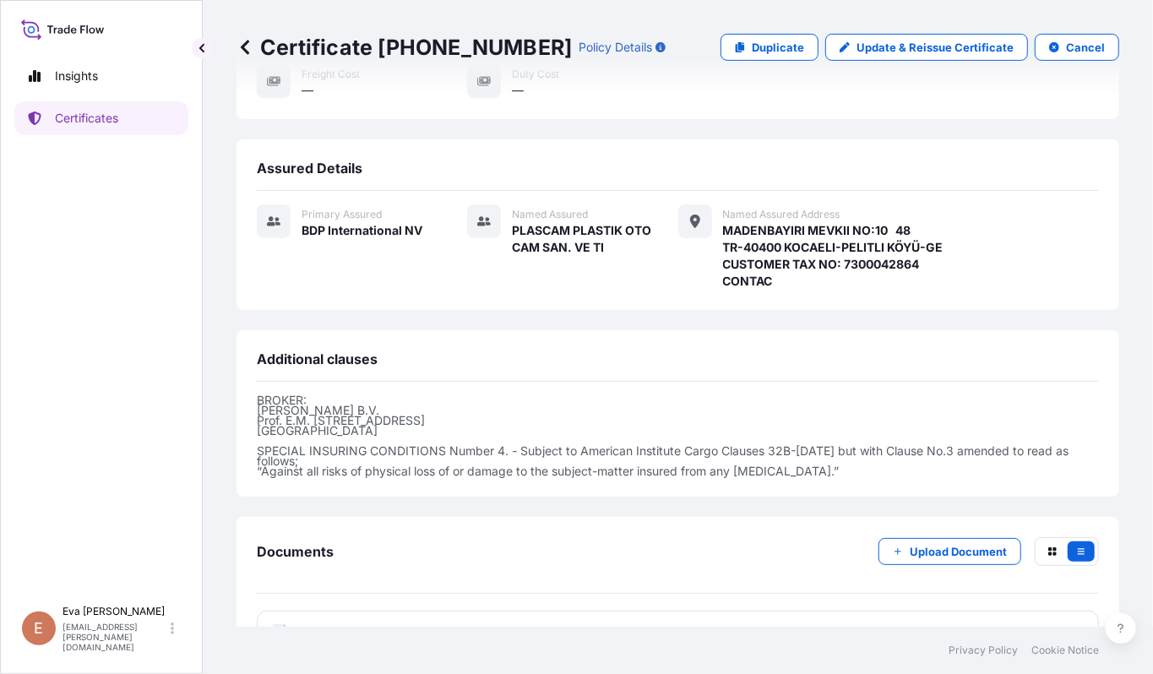
scroll to position [372, 0]
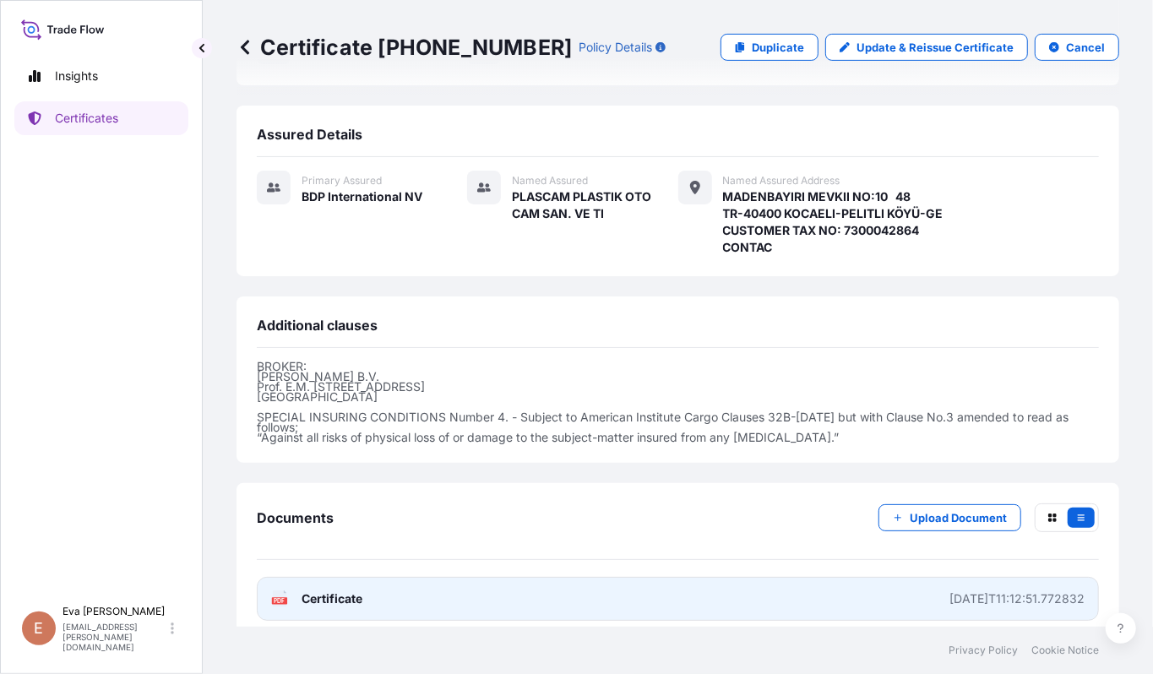
click at [284, 598] on text "PDF" at bounding box center [280, 601] width 11 height 6
